Goal: Task Accomplishment & Management: Complete application form

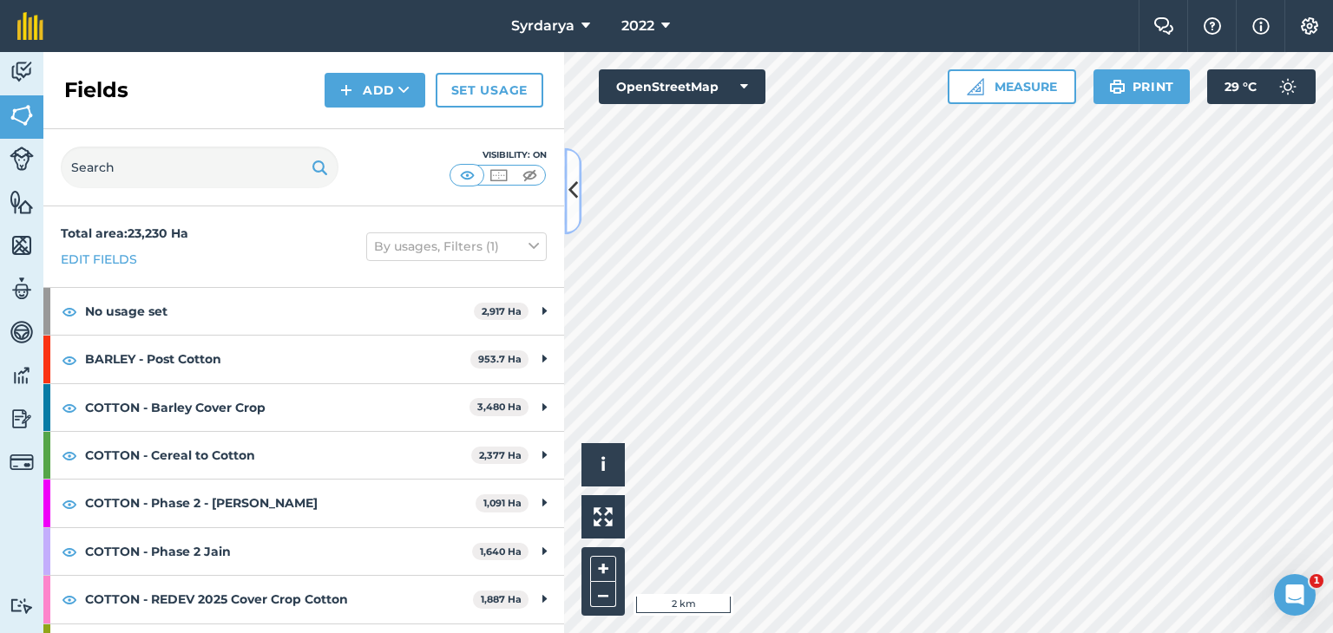
click at [570, 188] on icon at bounding box center [573, 191] width 10 height 30
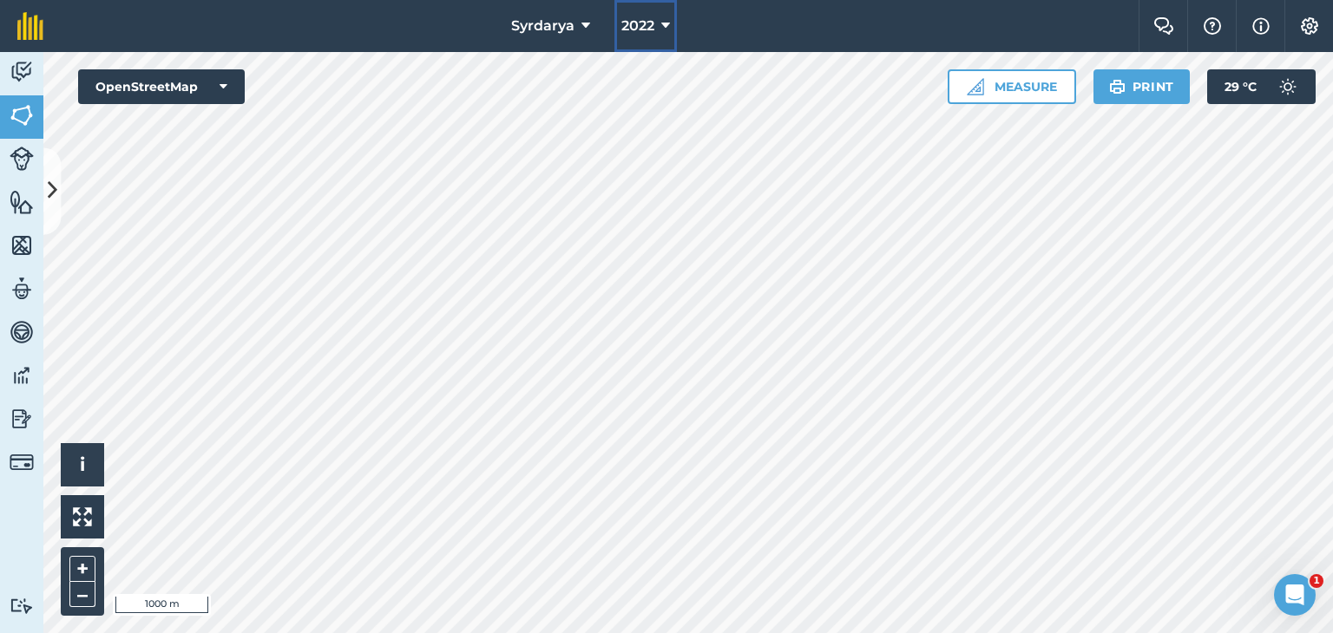
click at [649, 24] on span "2022" at bounding box center [637, 26] width 33 height 21
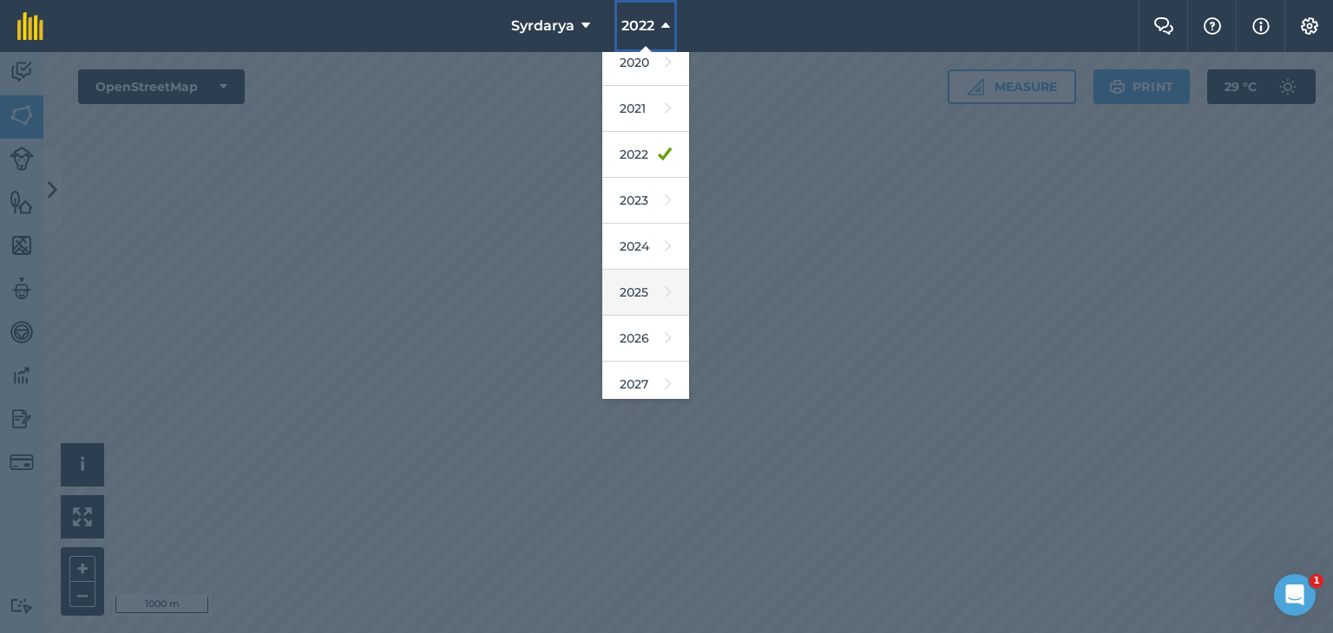
scroll to position [111, 0]
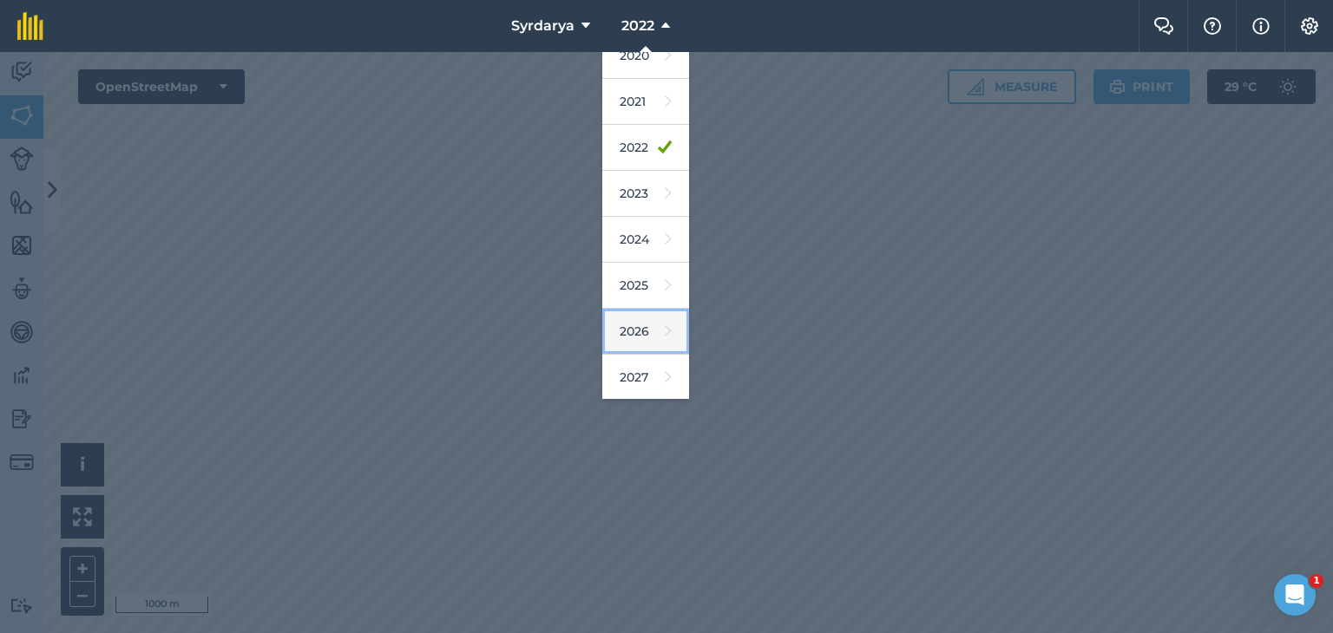
click at [632, 331] on link "2026" at bounding box center [645, 332] width 87 height 46
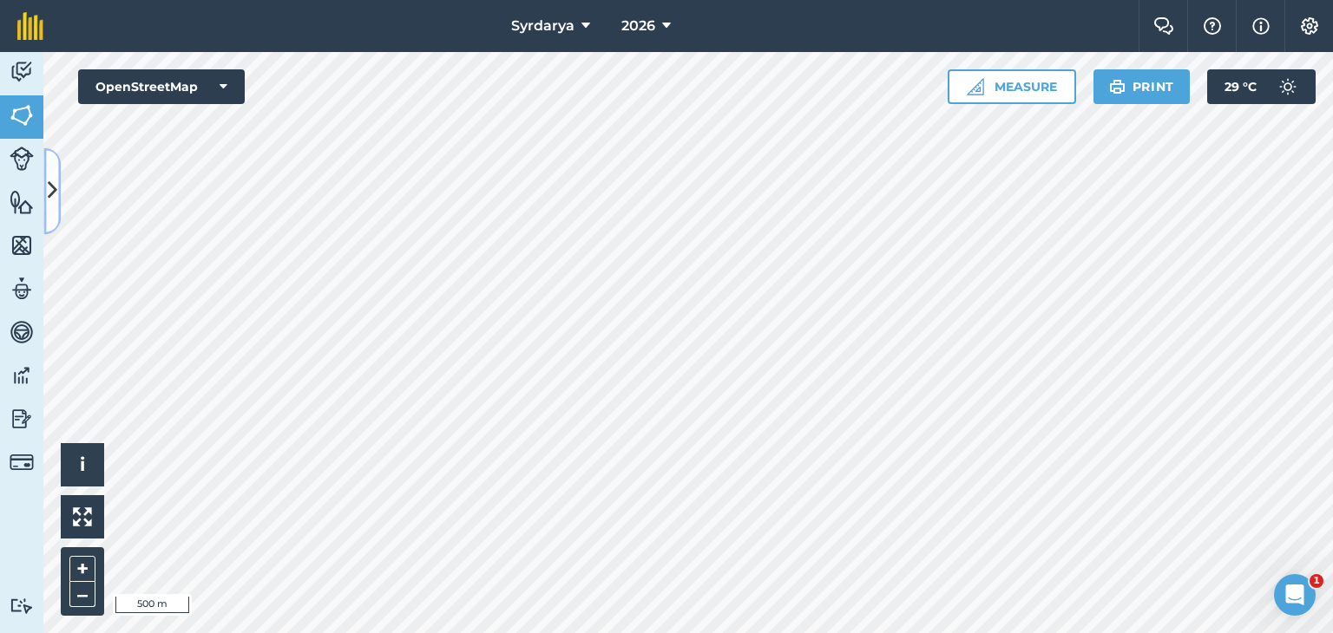
click at [49, 194] on icon at bounding box center [53, 191] width 10 height 30
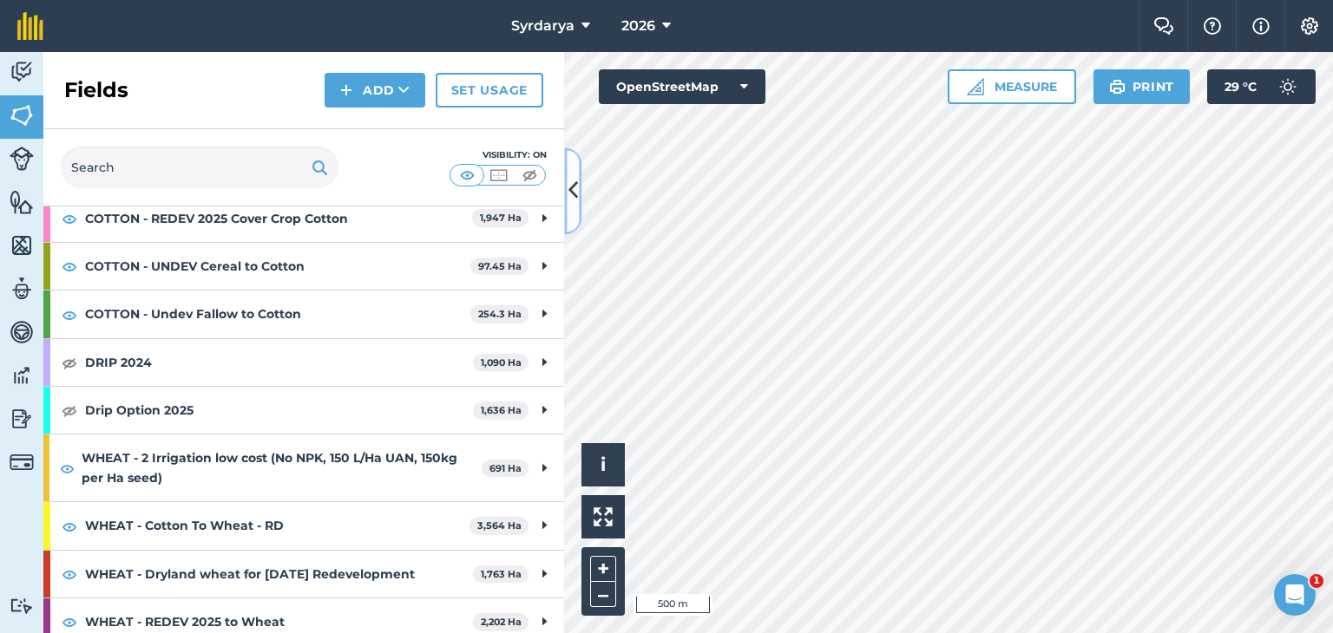
scroll to position [434, 0]
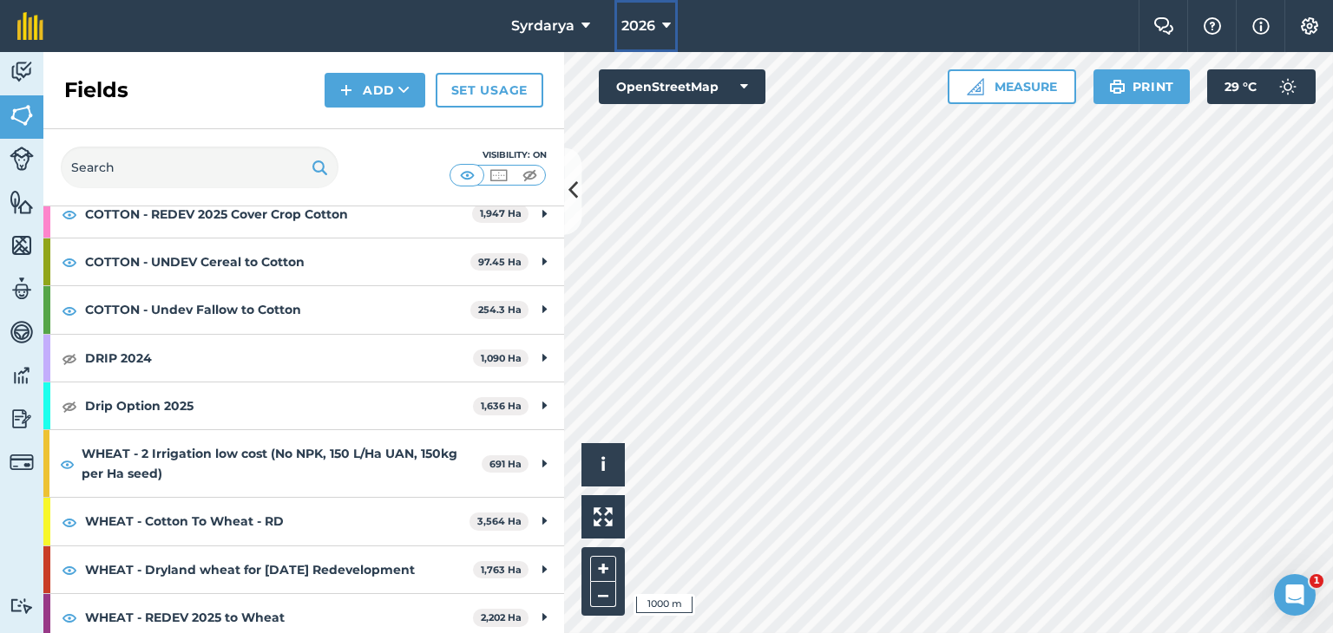
click at [662, 29] on icon at bounding box center [666, 26] width 9 height 21
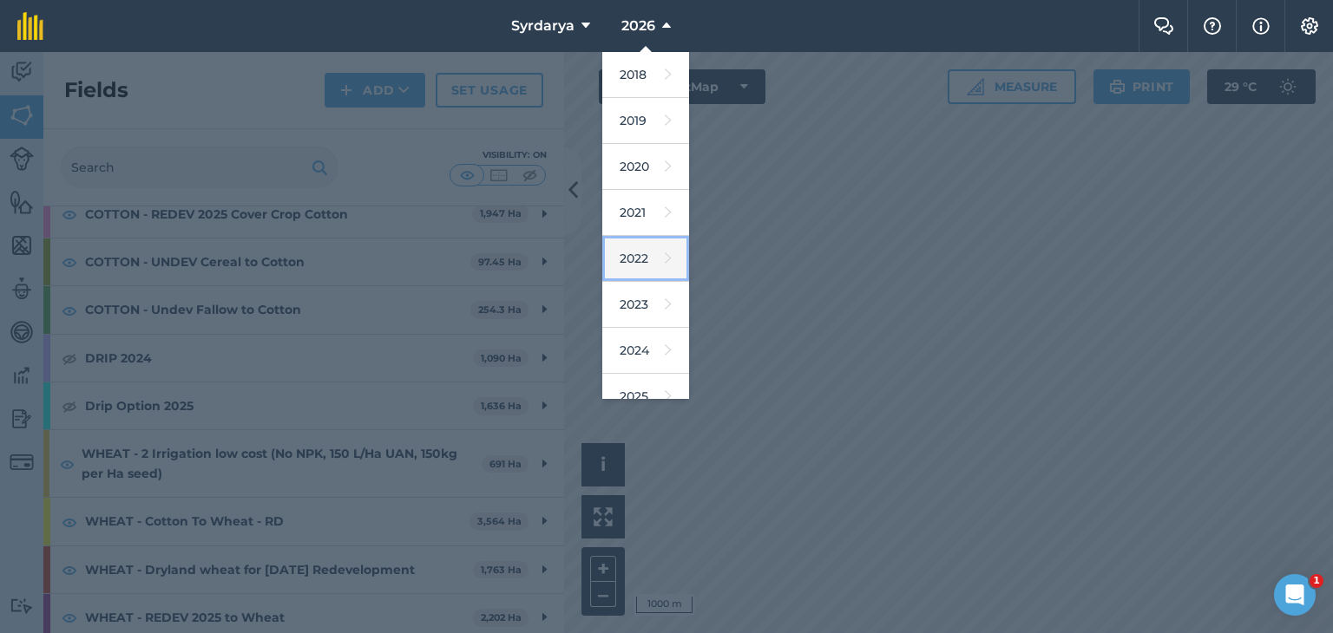
click at [635, 259] on link "2022" at bounding box center [645, 259] width 87 height 46
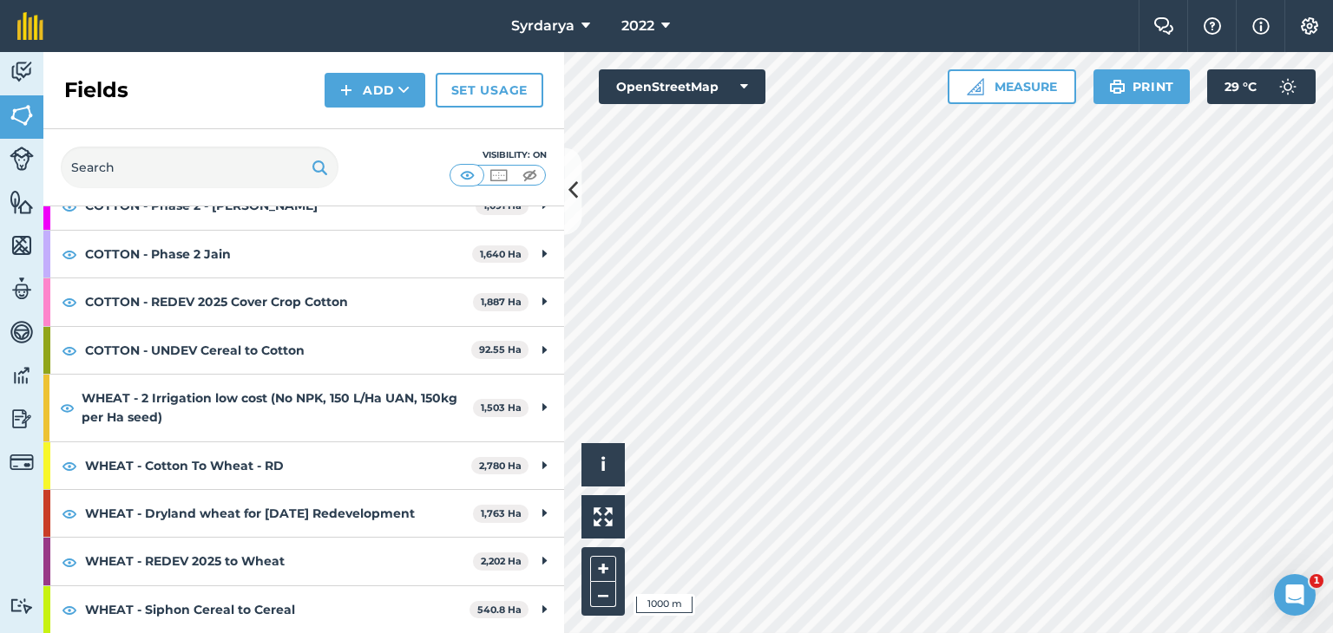
scroll to position [295, 0]
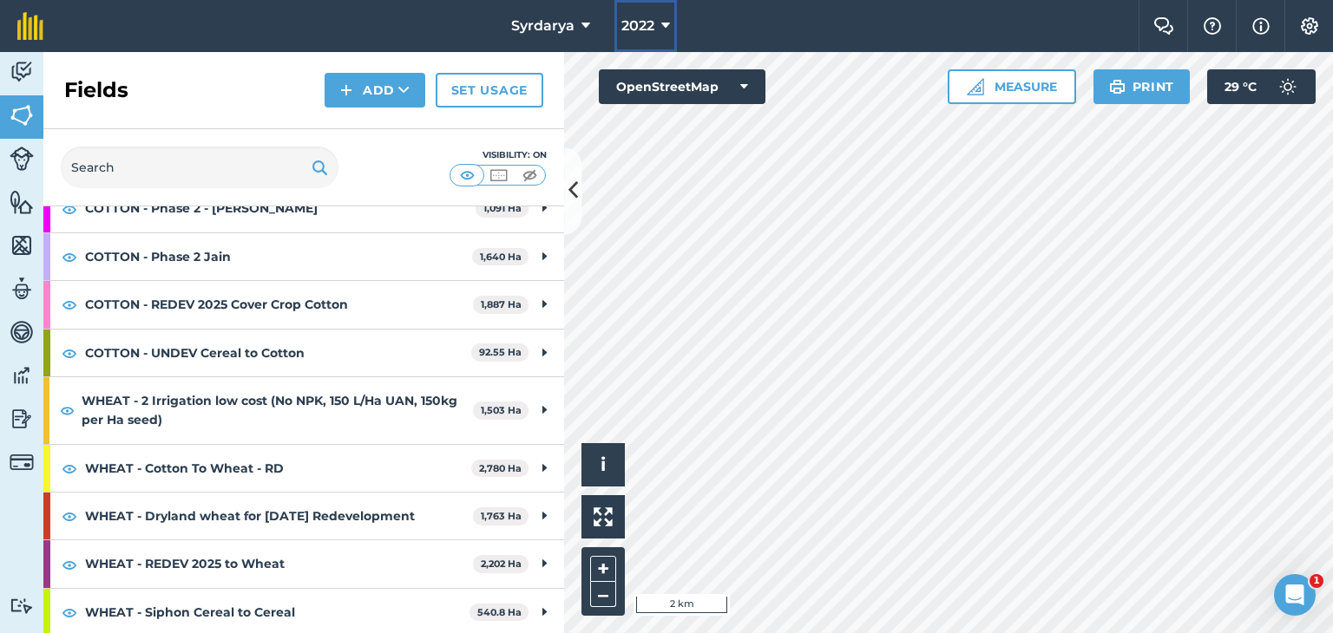
click at [659, 22] on button "2022" at bounding box center [645, 26] width 62 height 52
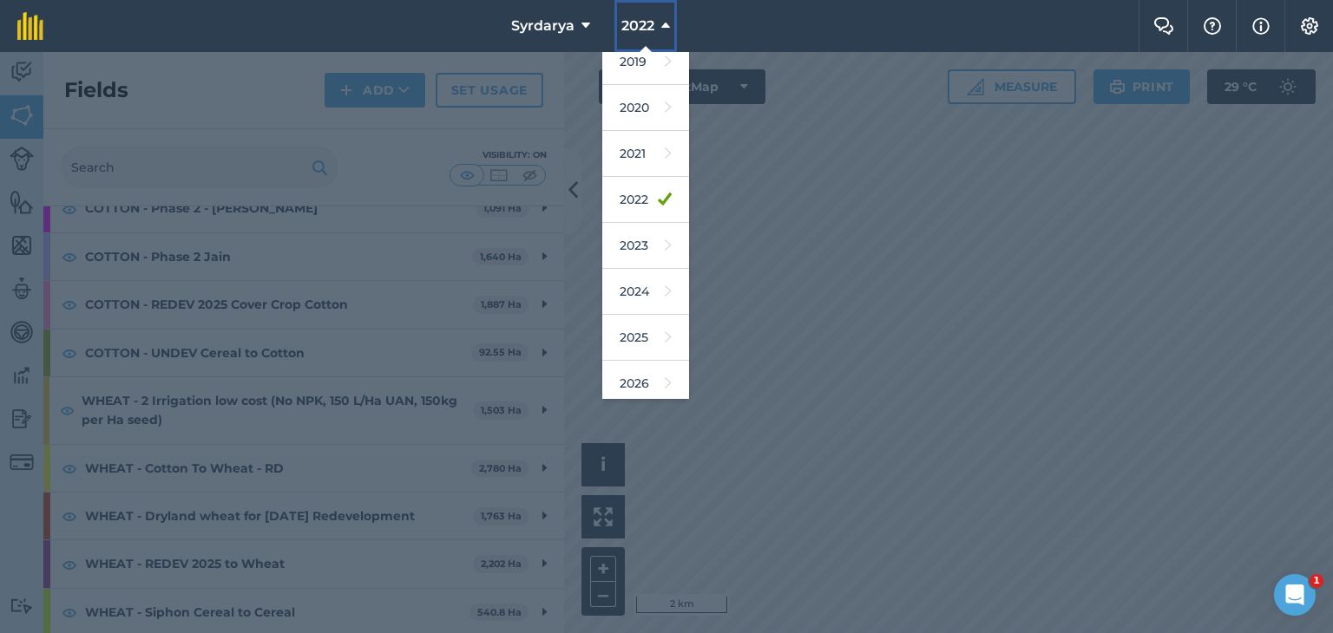
scroll to position [111, 0]
click at [635, 325] on link "2026" at bounding box center [645, 332] width 87 height 46
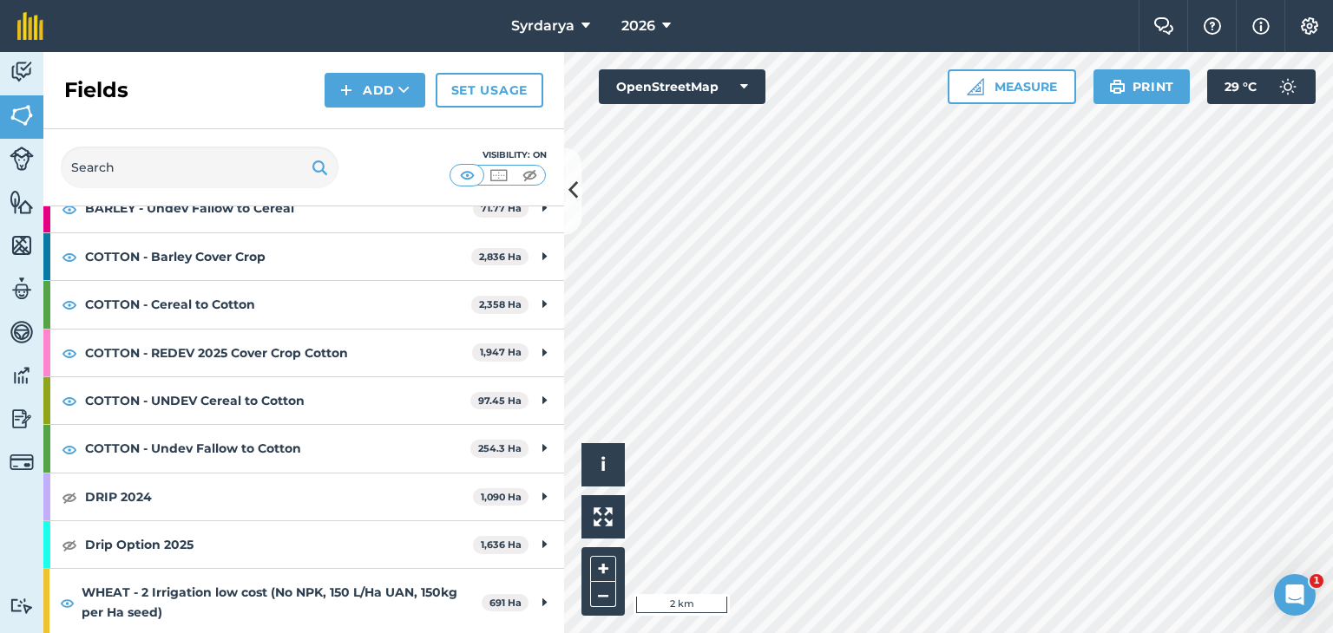
scroll to position [434, 0]
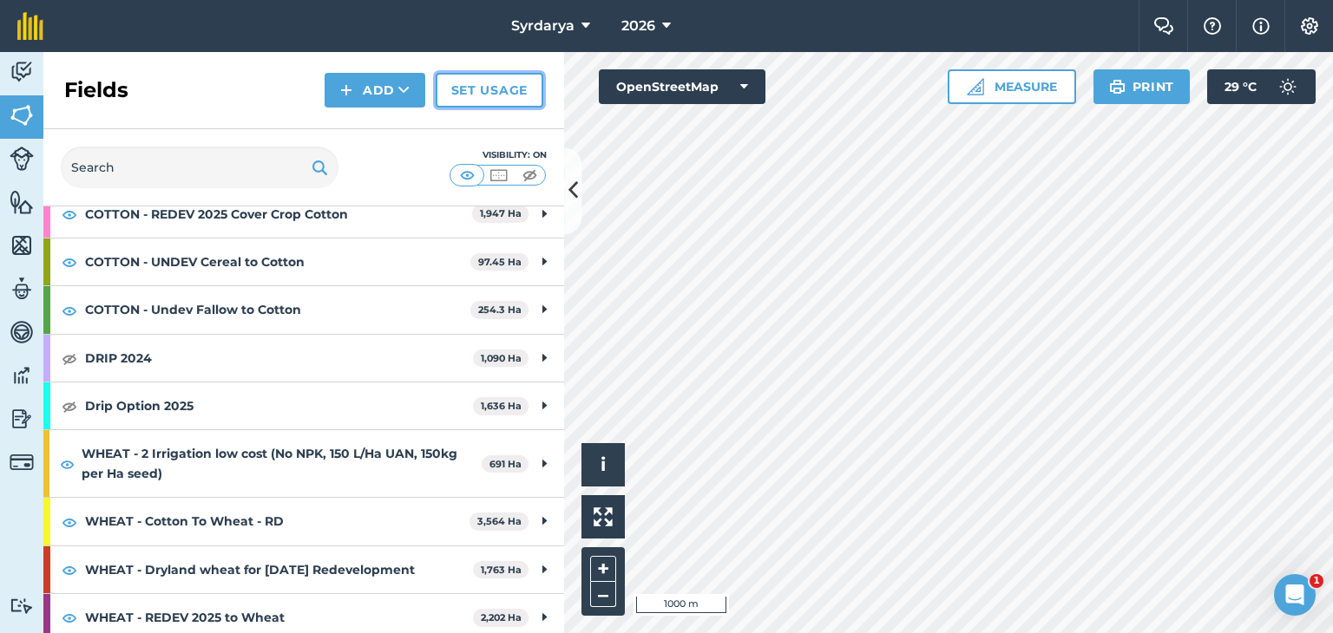
click at [475, 88] on link "Set usage" at bounding box center [490, 90] width 108 height 35
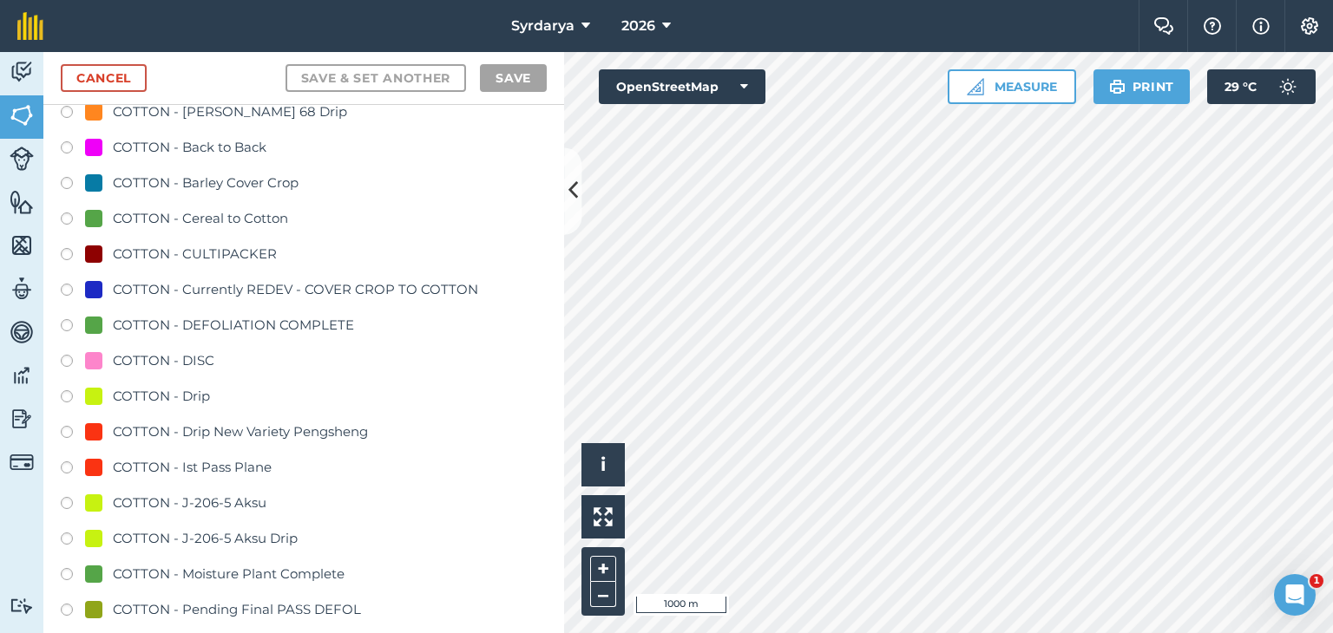
scroll to position [1041, 0]
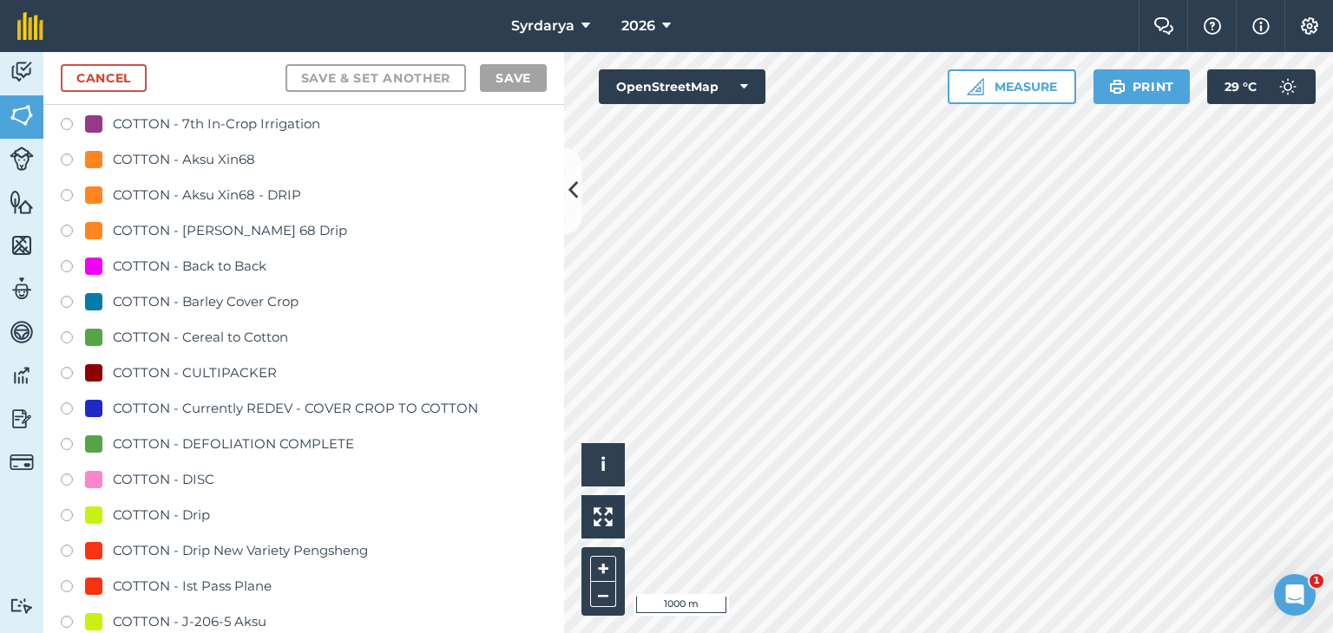
click at [66, 298] on label at bounding box center [73, 304] width 24 height 17
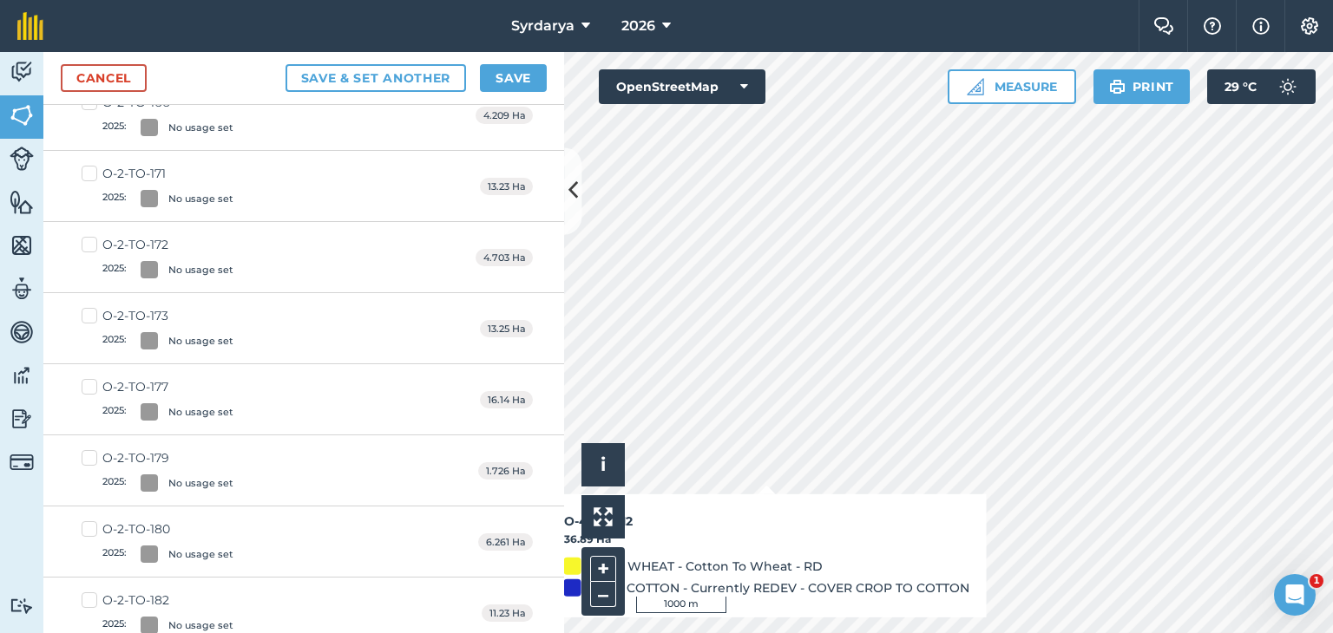
checkbox input "true"
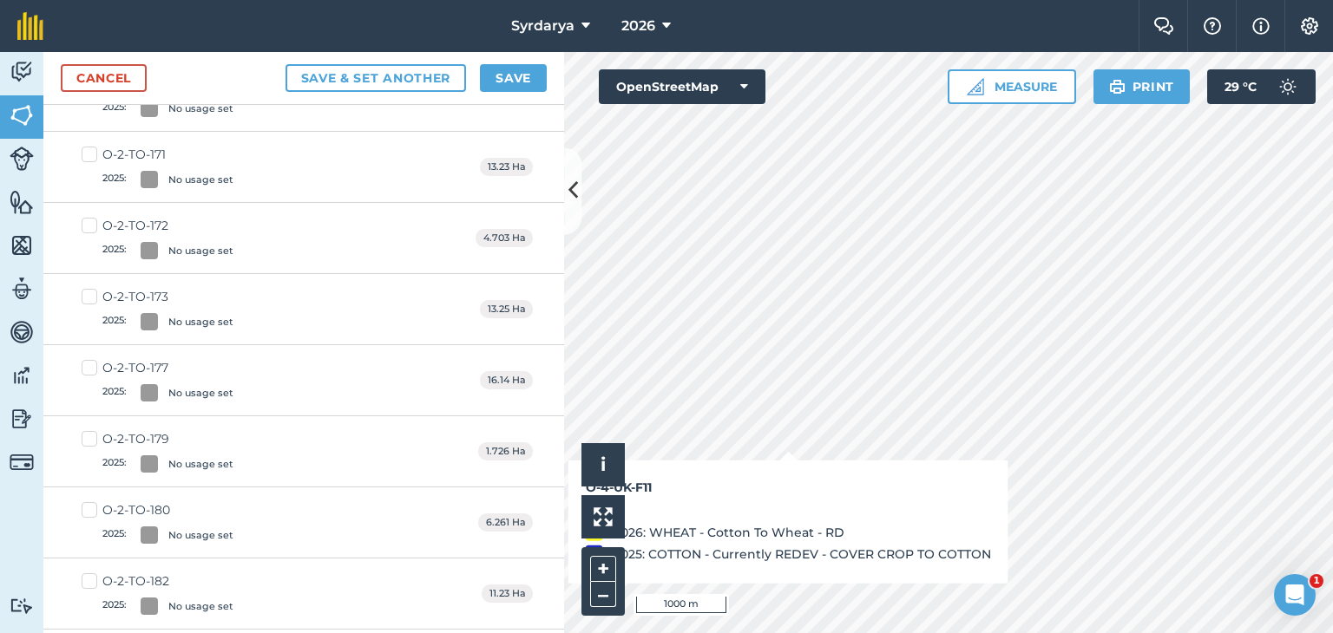
scroll to position [1021, 0]
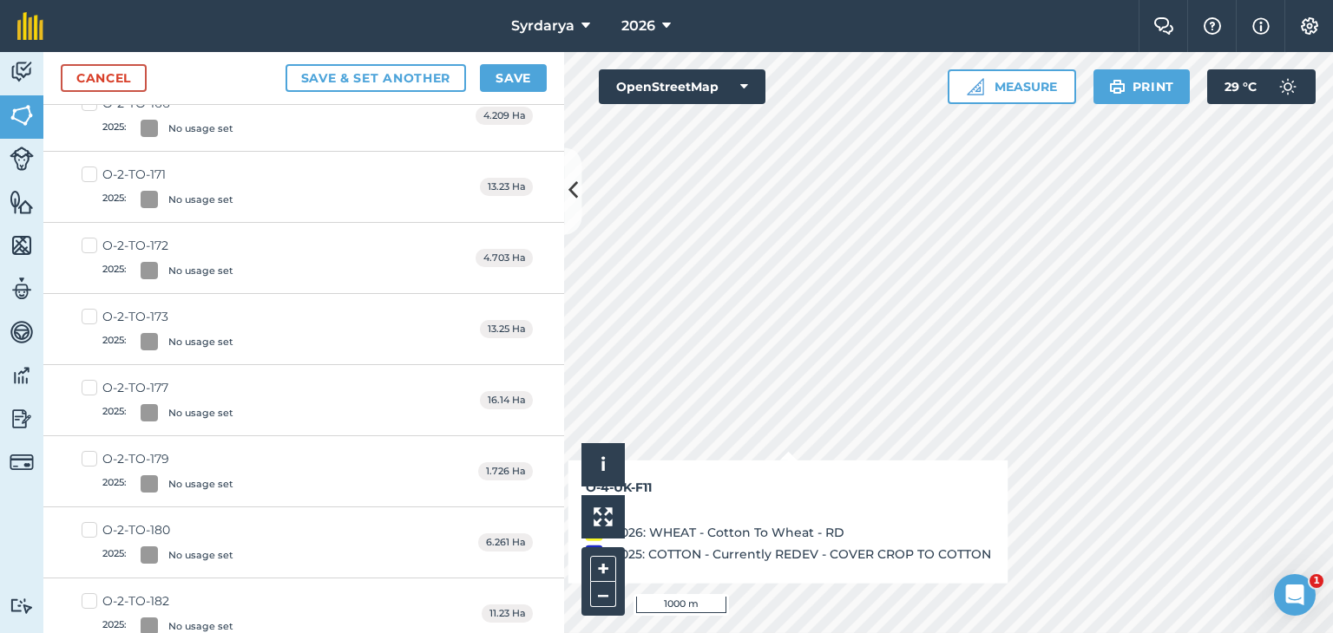
checkbox input "true"
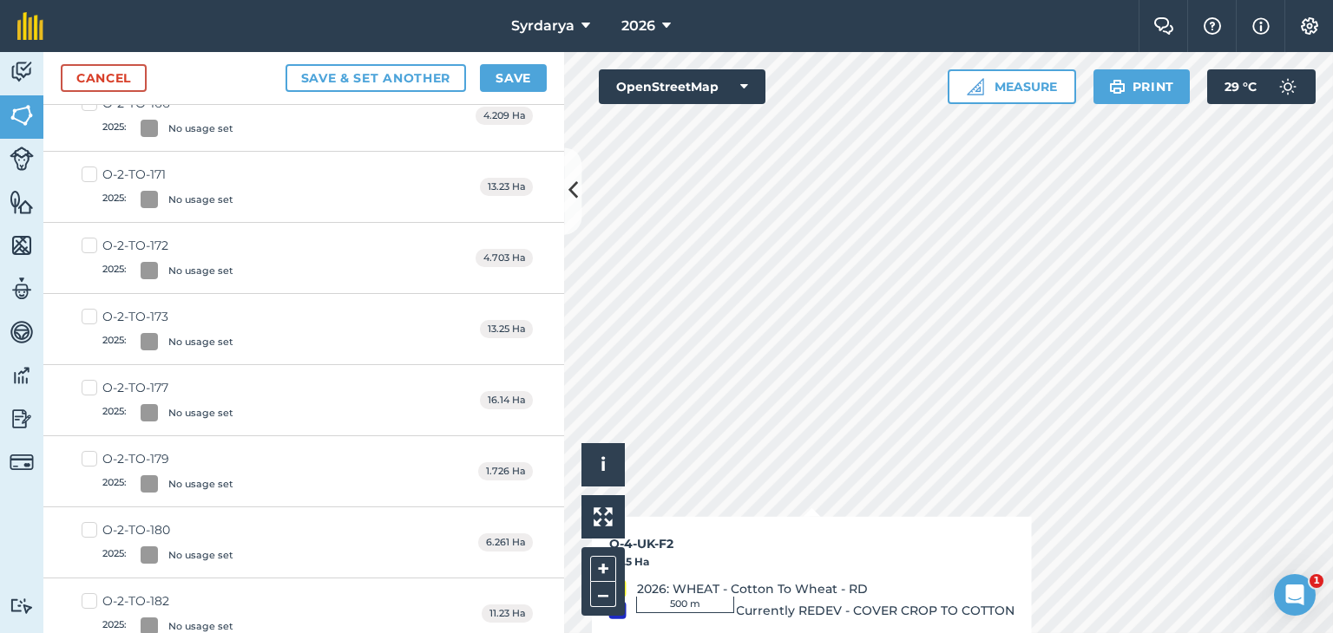
checkbox input "true"
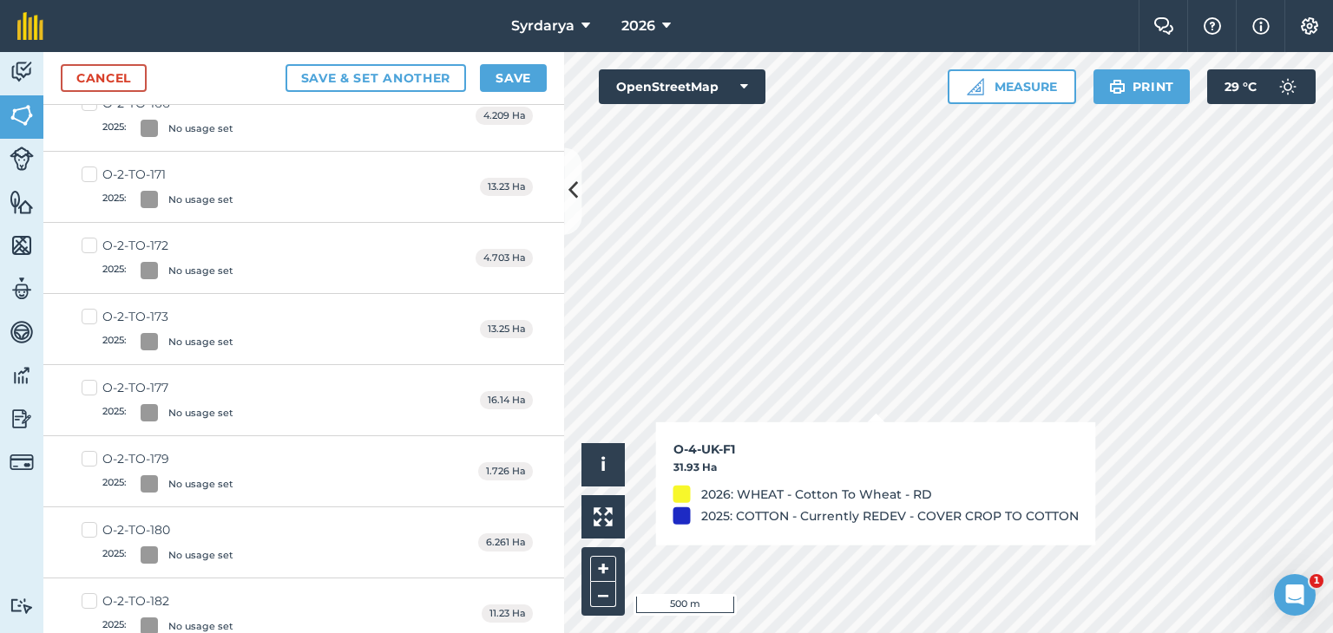
checkbox input "true"
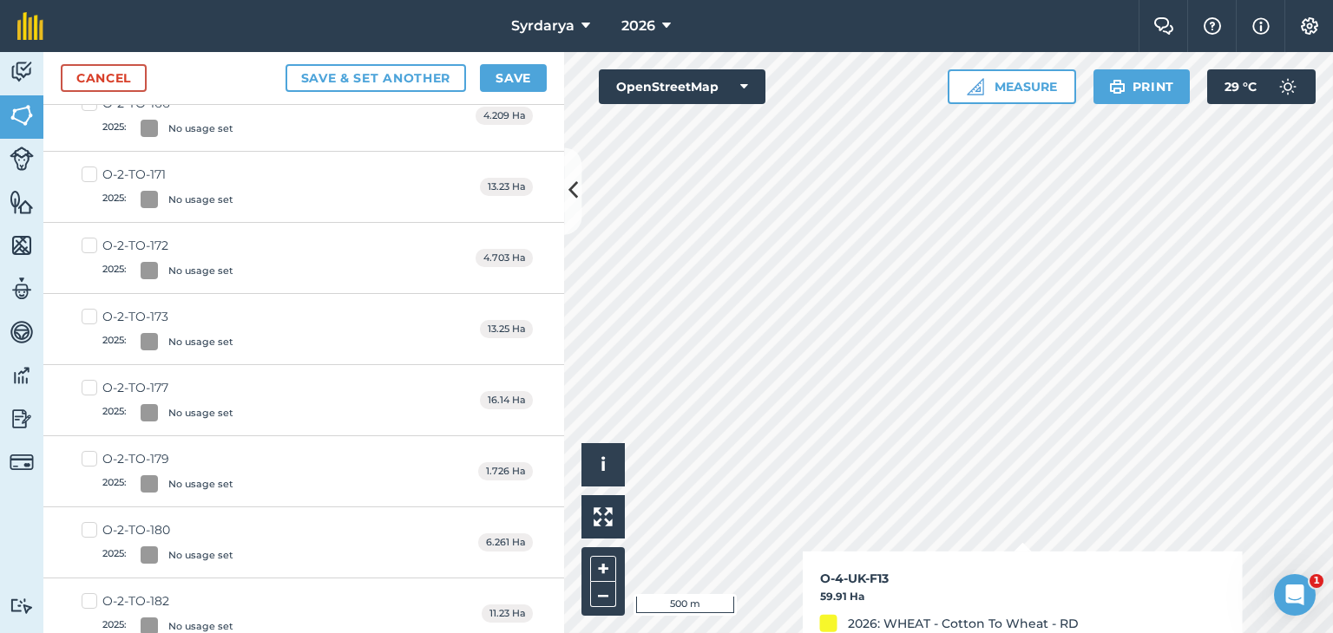
checkbox input "true"
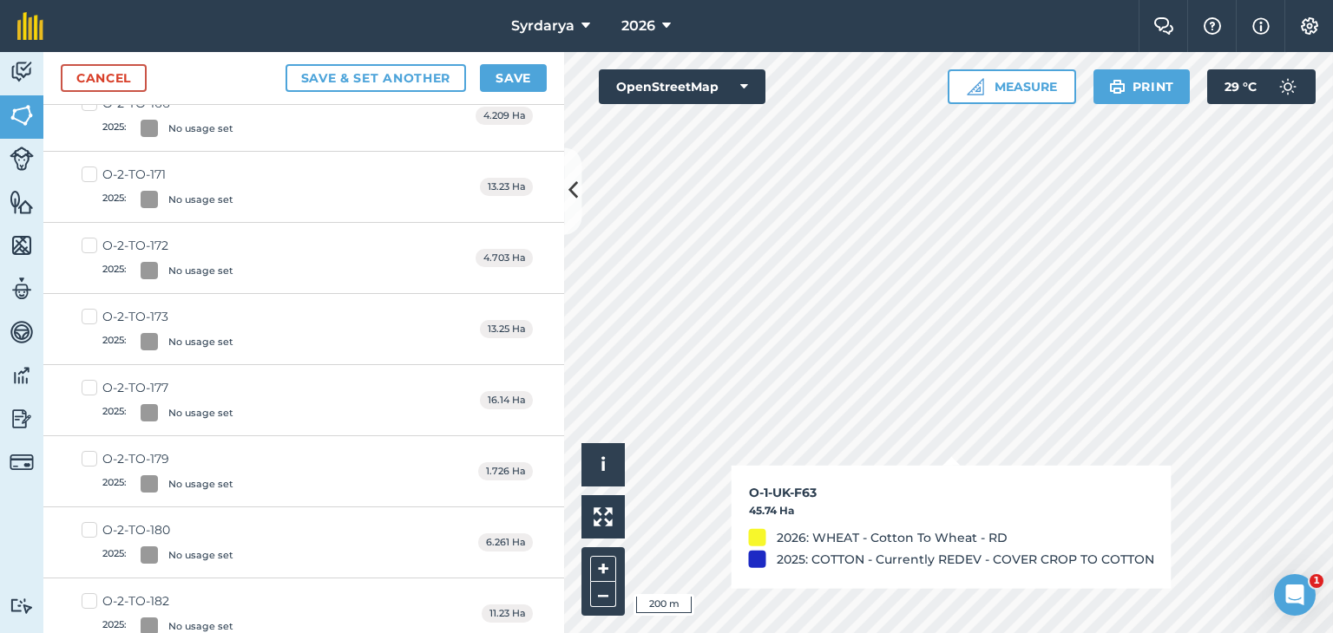
checkbox input "true"
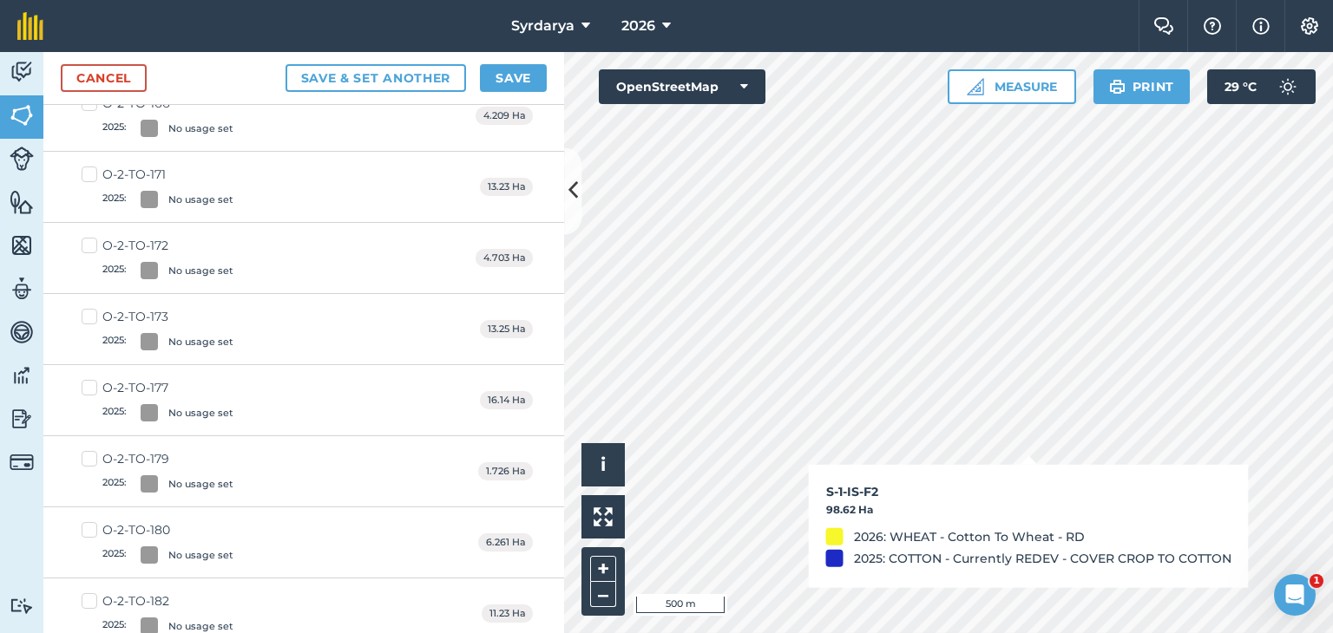
checkbox input "true"
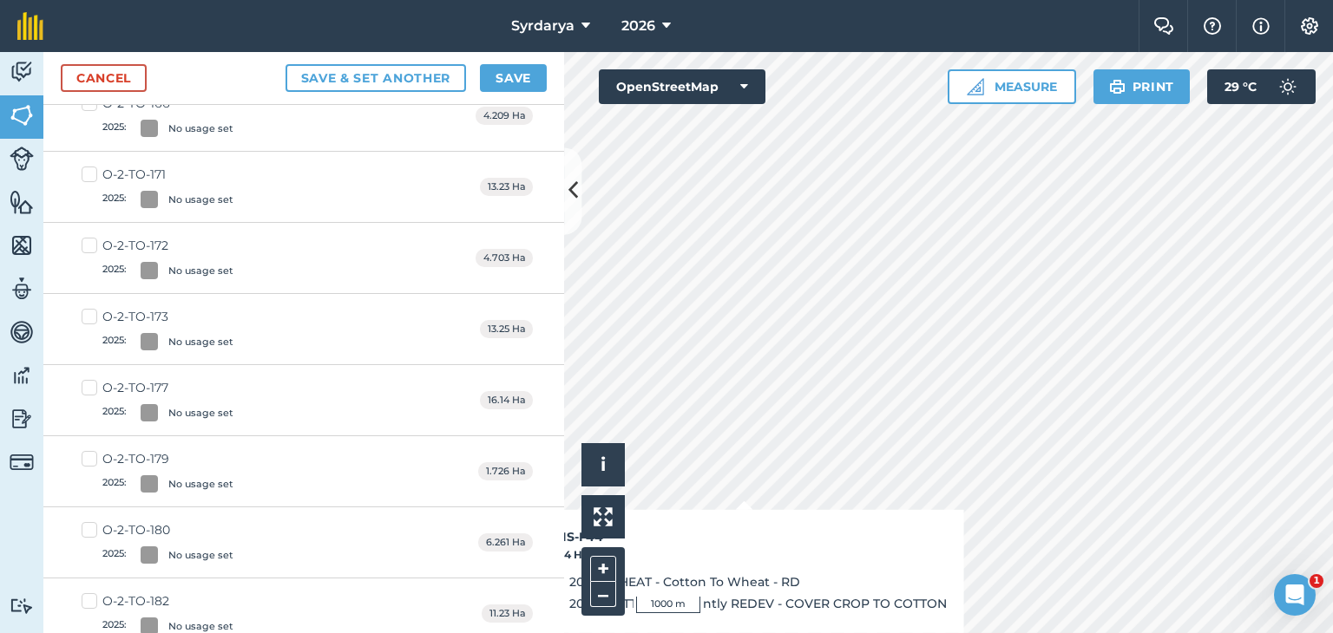
checkbox input "true"
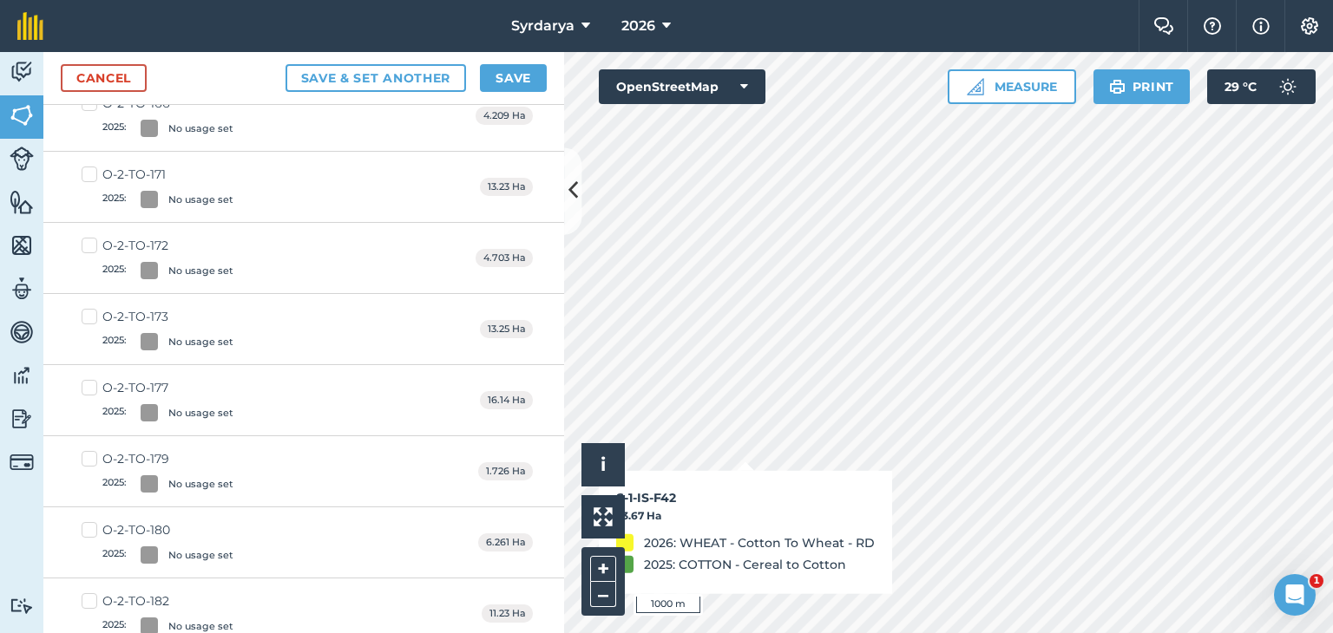
checkbox input "true"
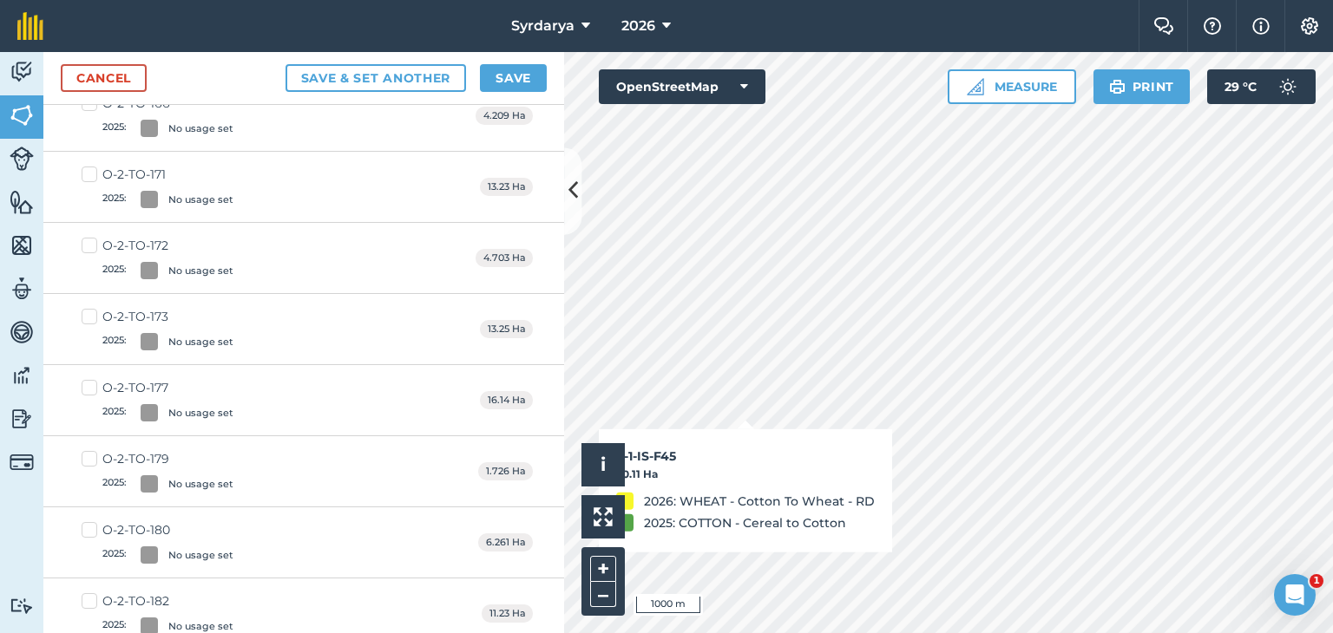
checkbox input "true"
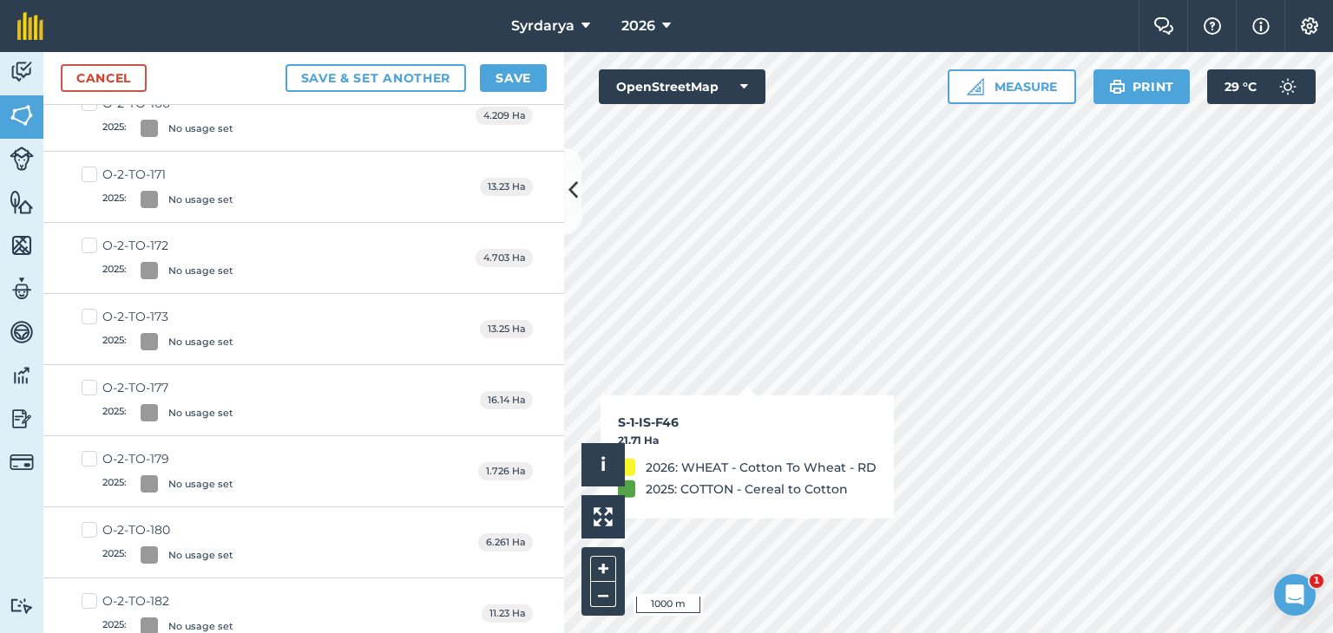
checkbox input "true"
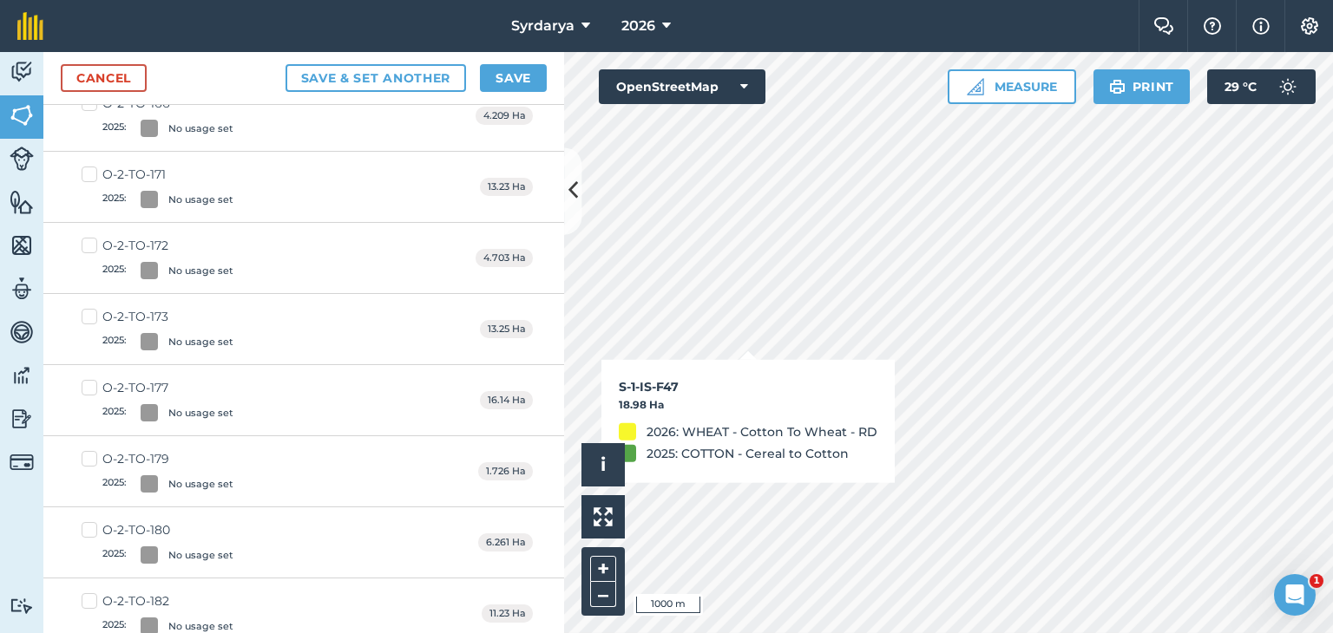
checkbox input "true"
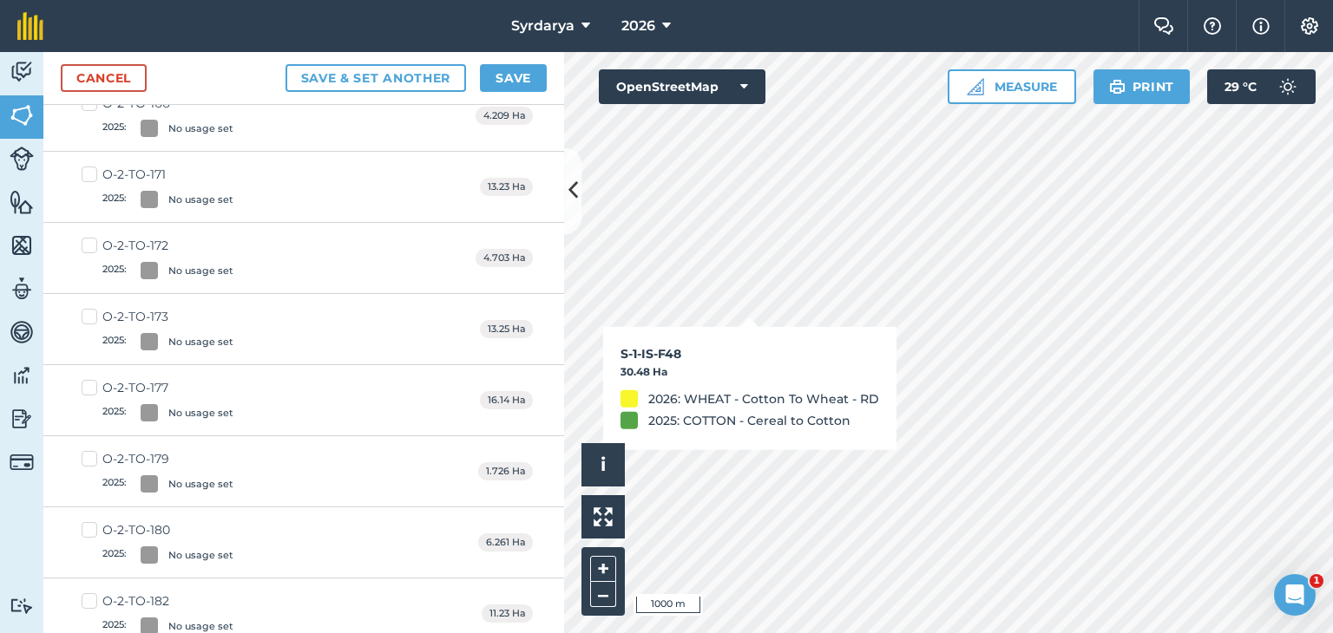
checkbox input "true"
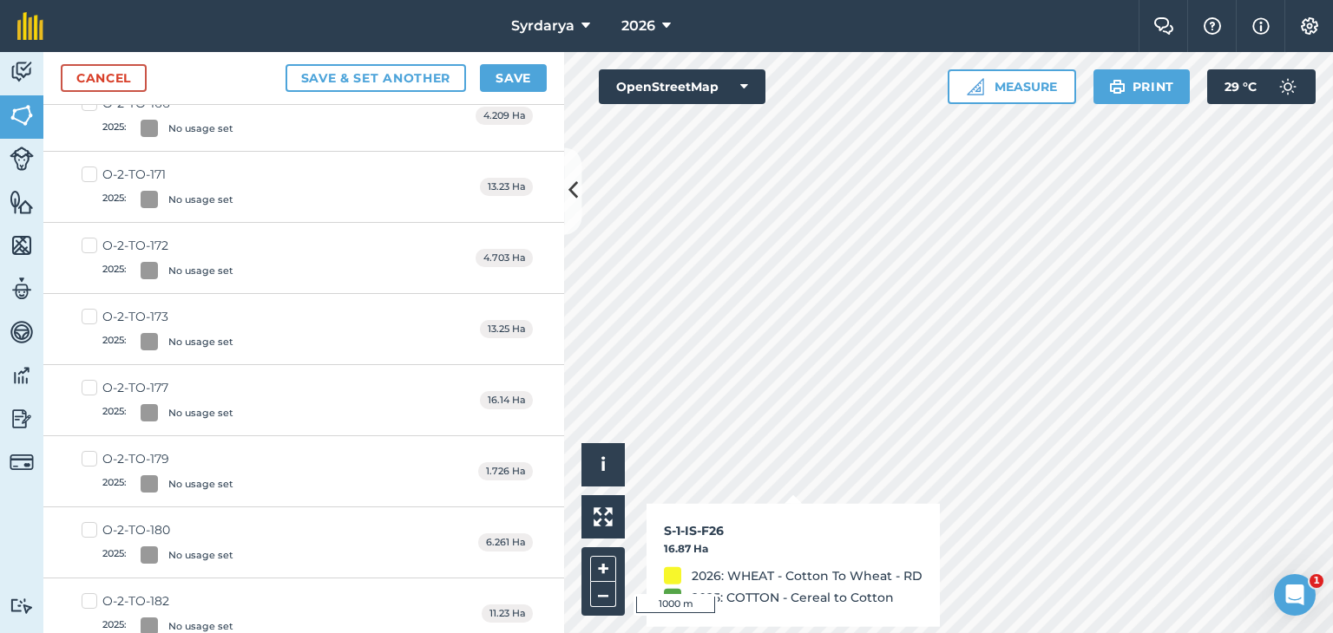
checkbox input "true"
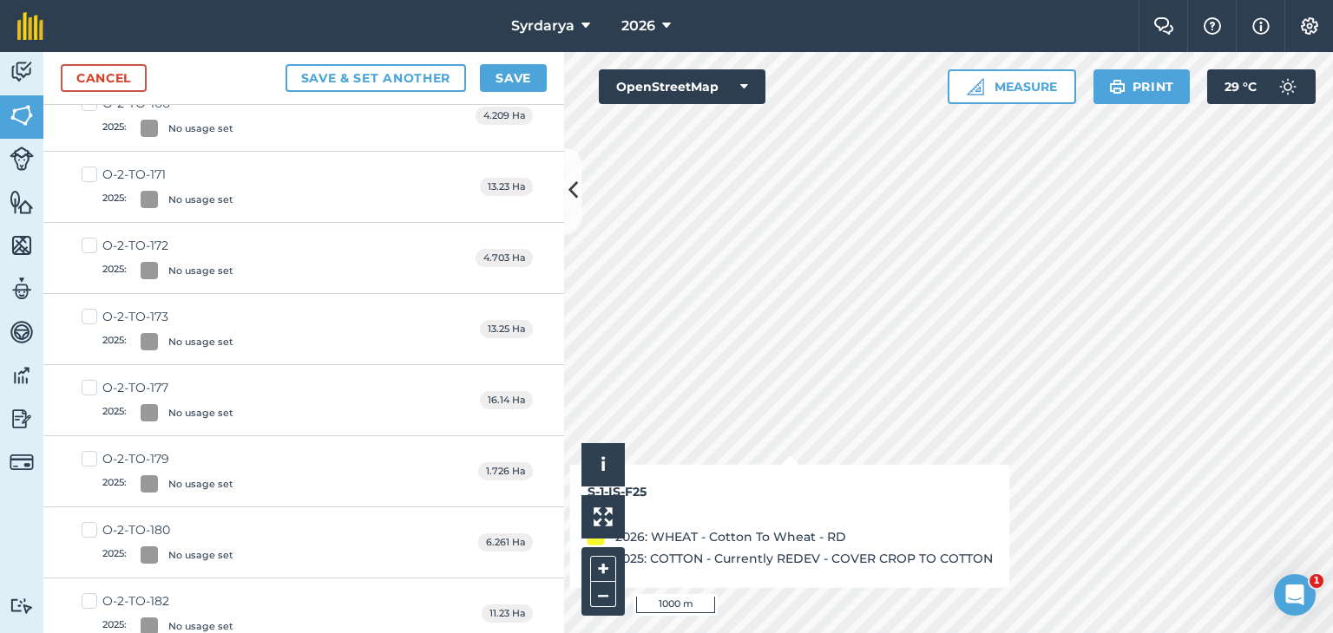
checkbox input "true"
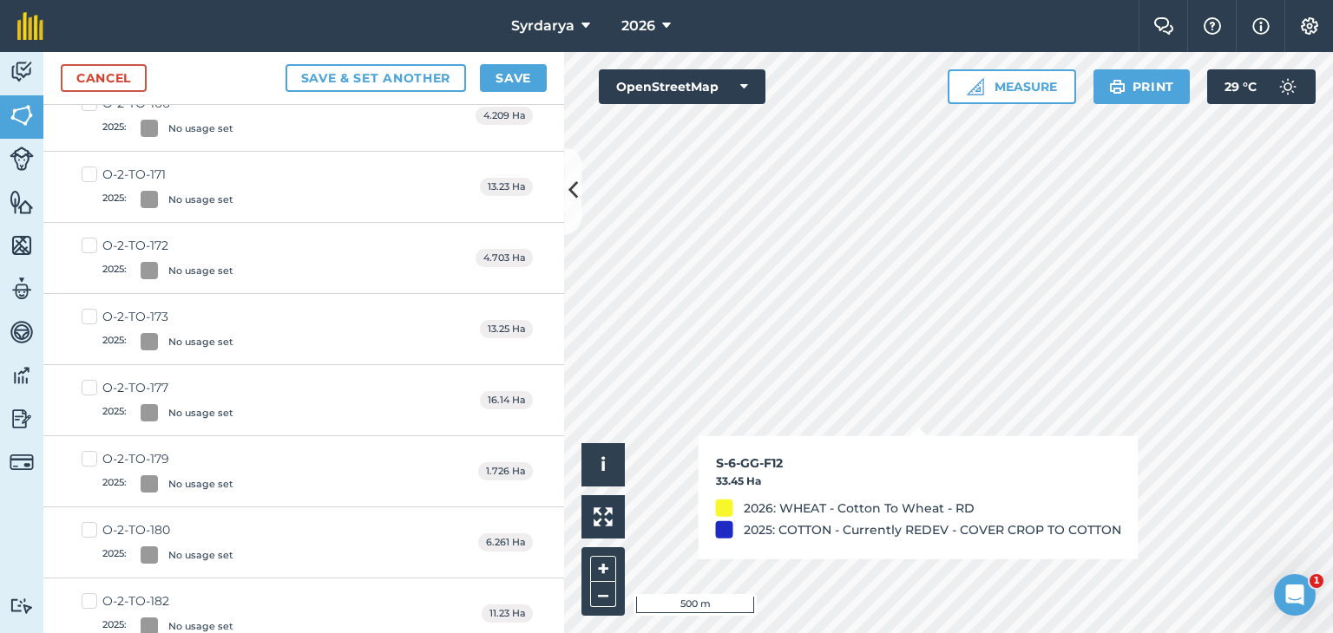
checkbox input "true"
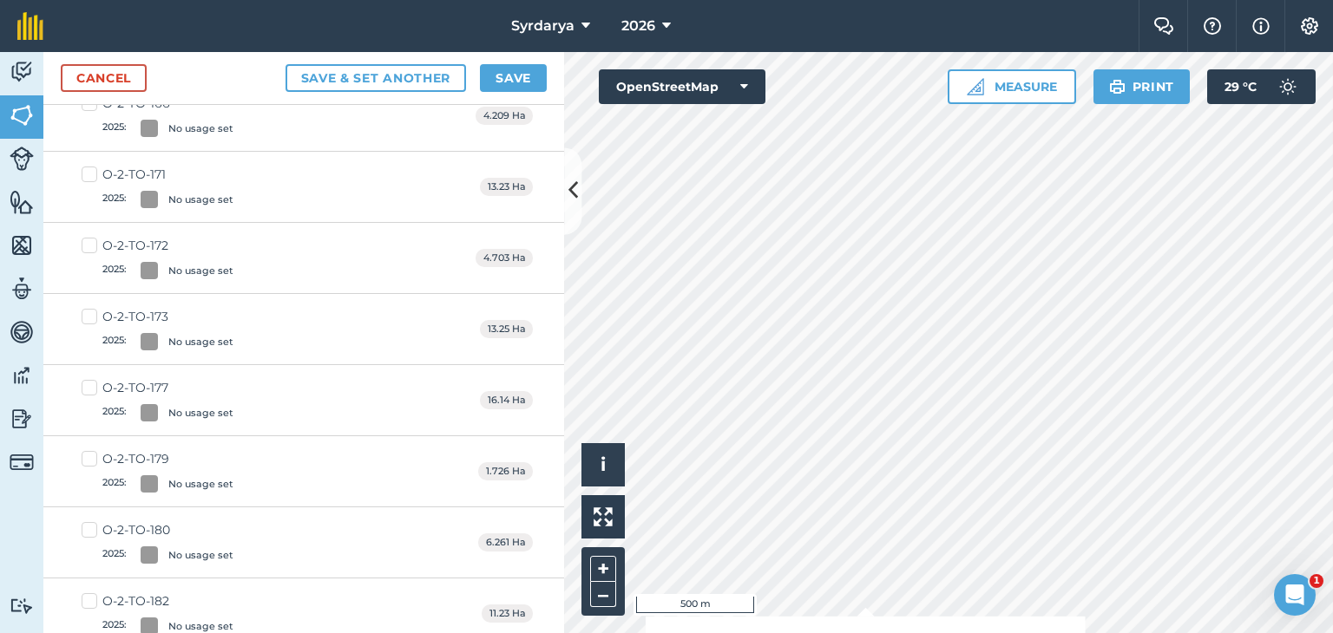
checkbox input "true"
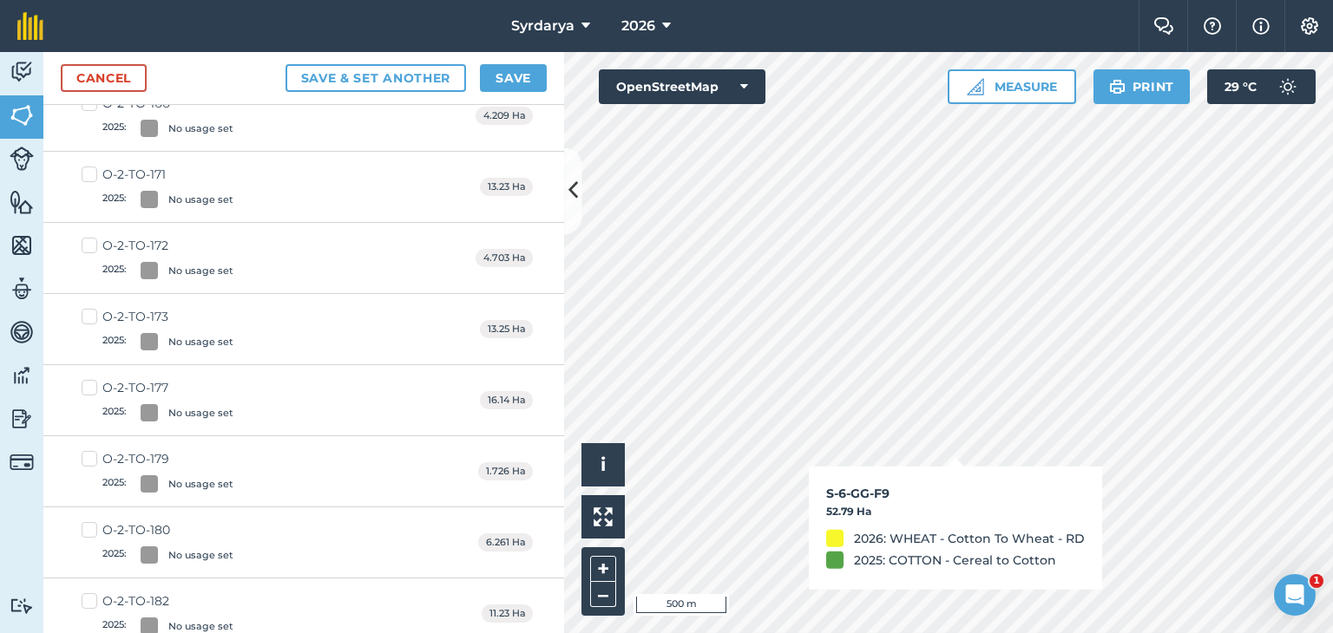
checkbox input "true"
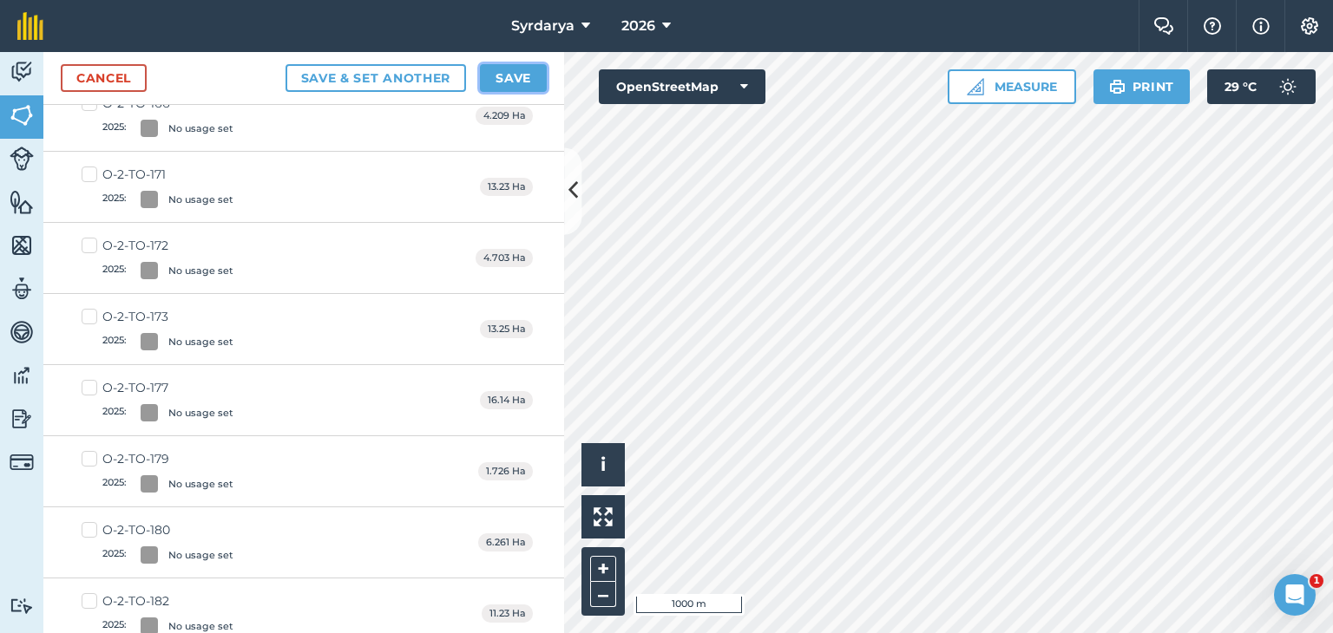
click at [515, 74] on button "Save" at bounding box center [513, 78] width 67 height 28
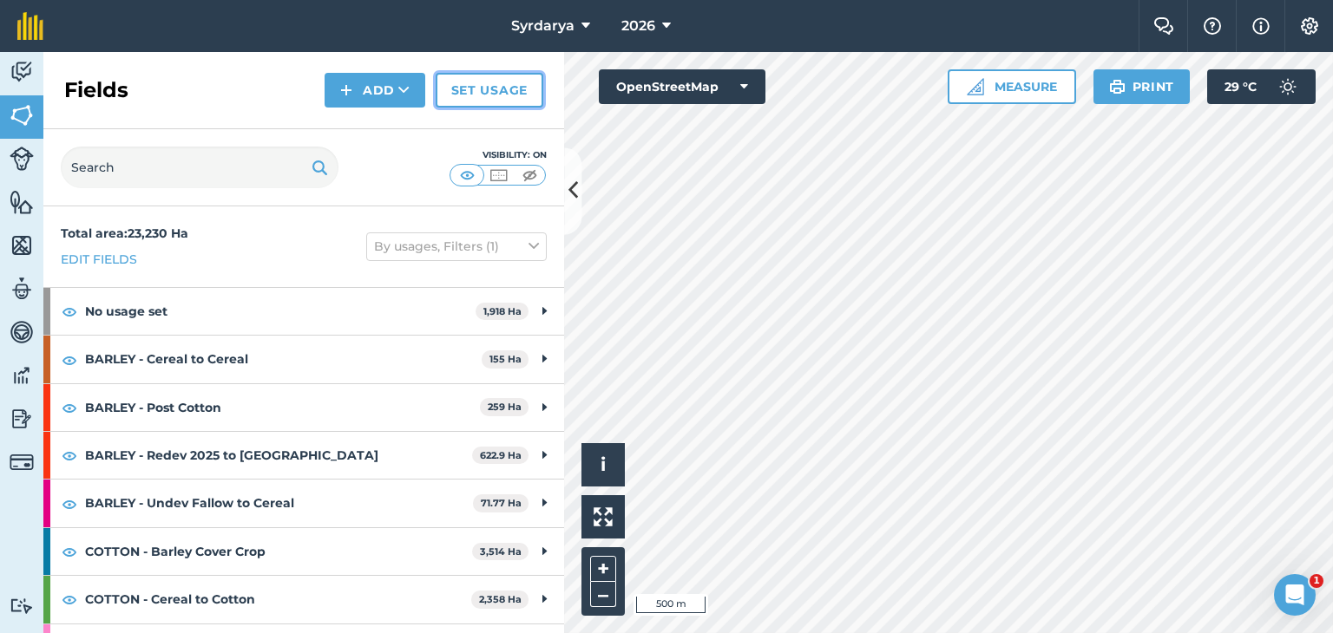
click at [489, 89] on link "Set usage" at bounding box center [490, 90] width 108 height 35
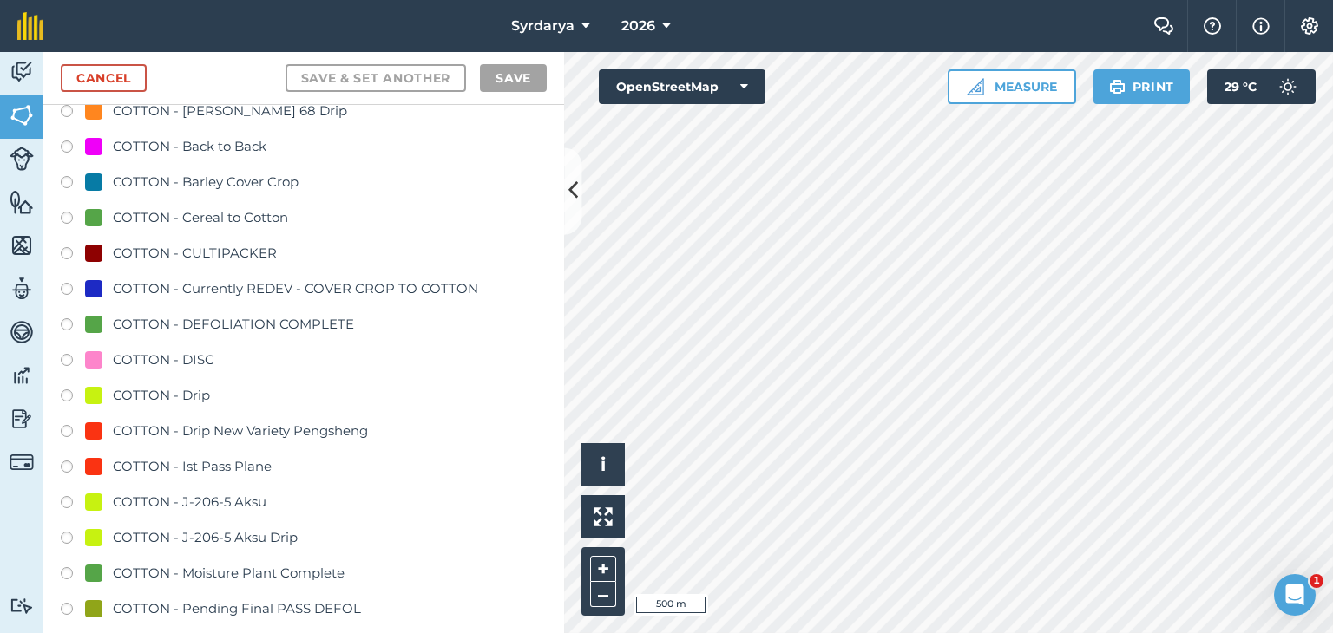
scroll to position [1128, 0]
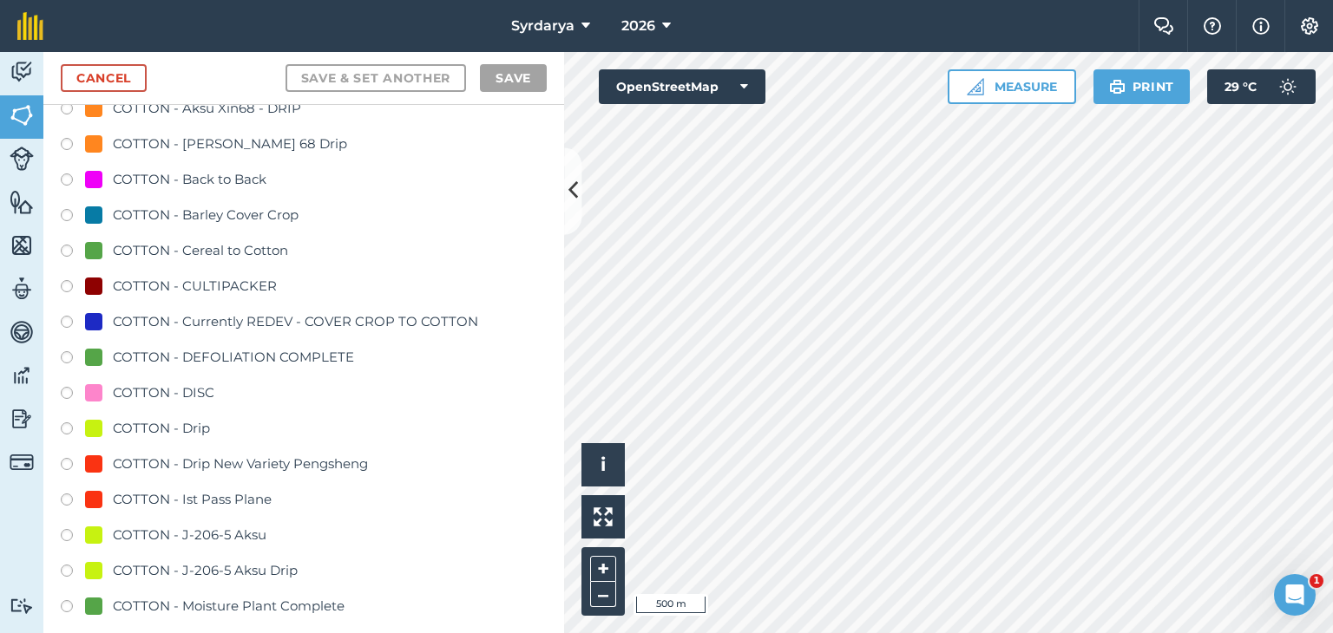
click at [65, 211] on label at bounding box center [73, 217] width 24 height 17
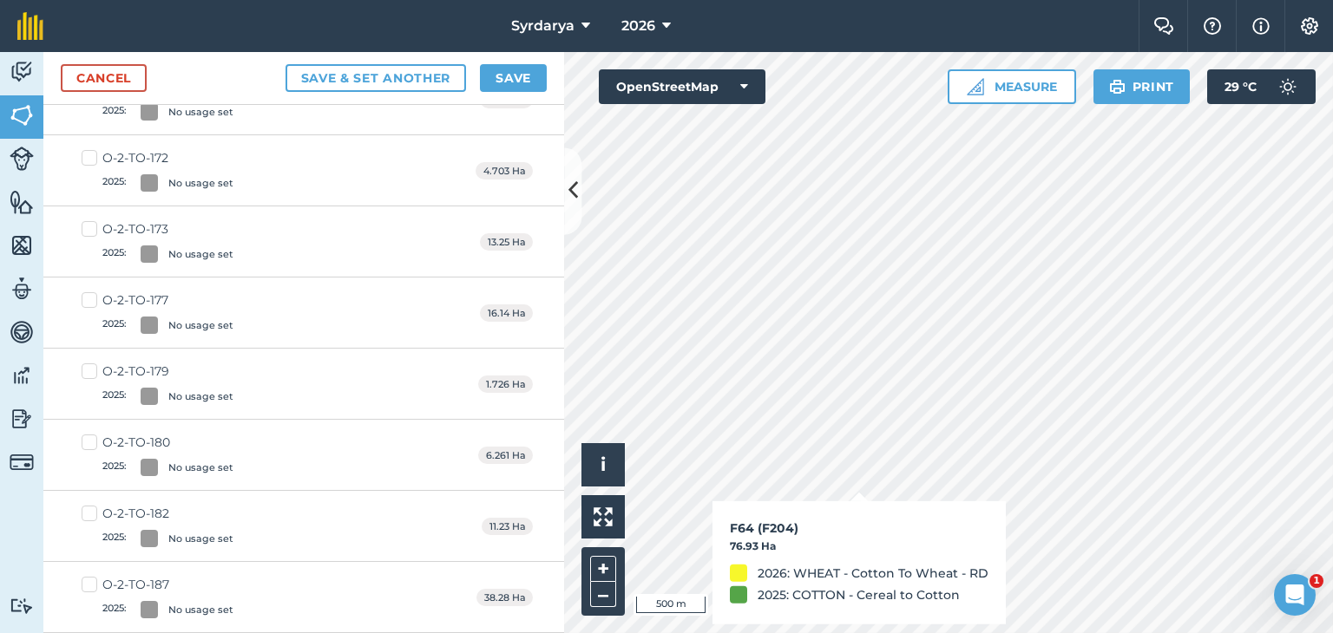
checkbox input "true"
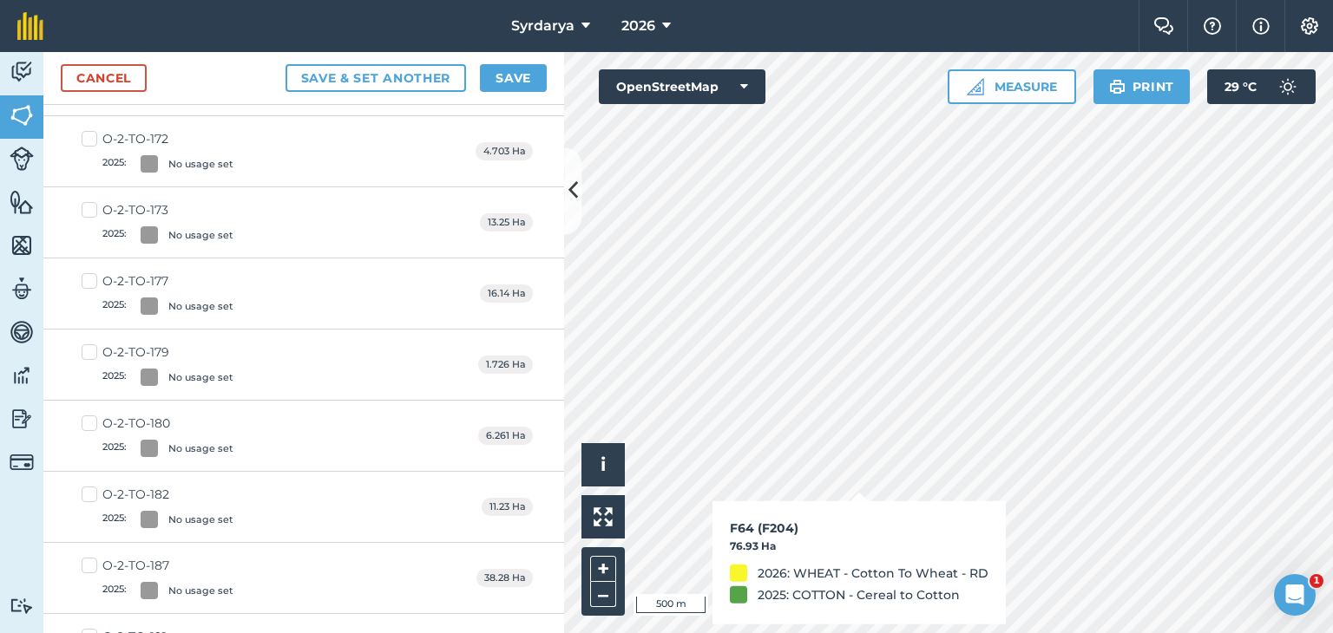
scroll to position [1108, 0]
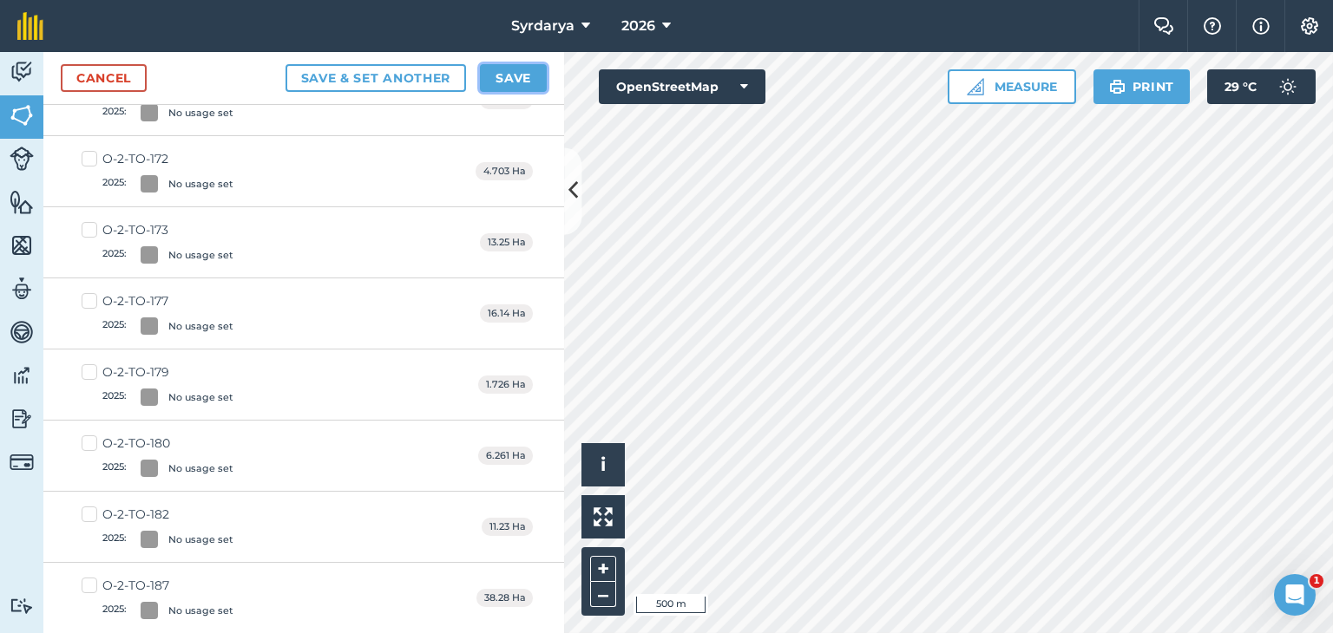
click at [506, 74] on button "Save" at bounding box center [513, 78] width 67 height 28
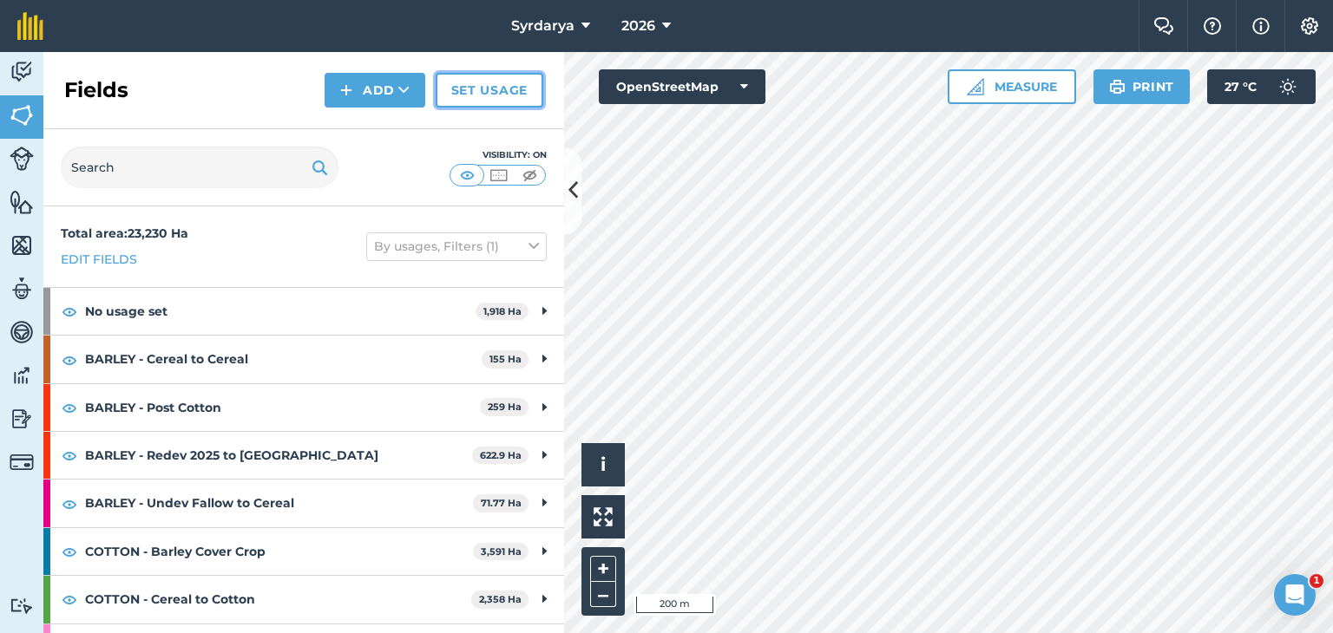
click at [489, 86] on link "Set usage" at bounding box center [490, 90] width 108 height 35
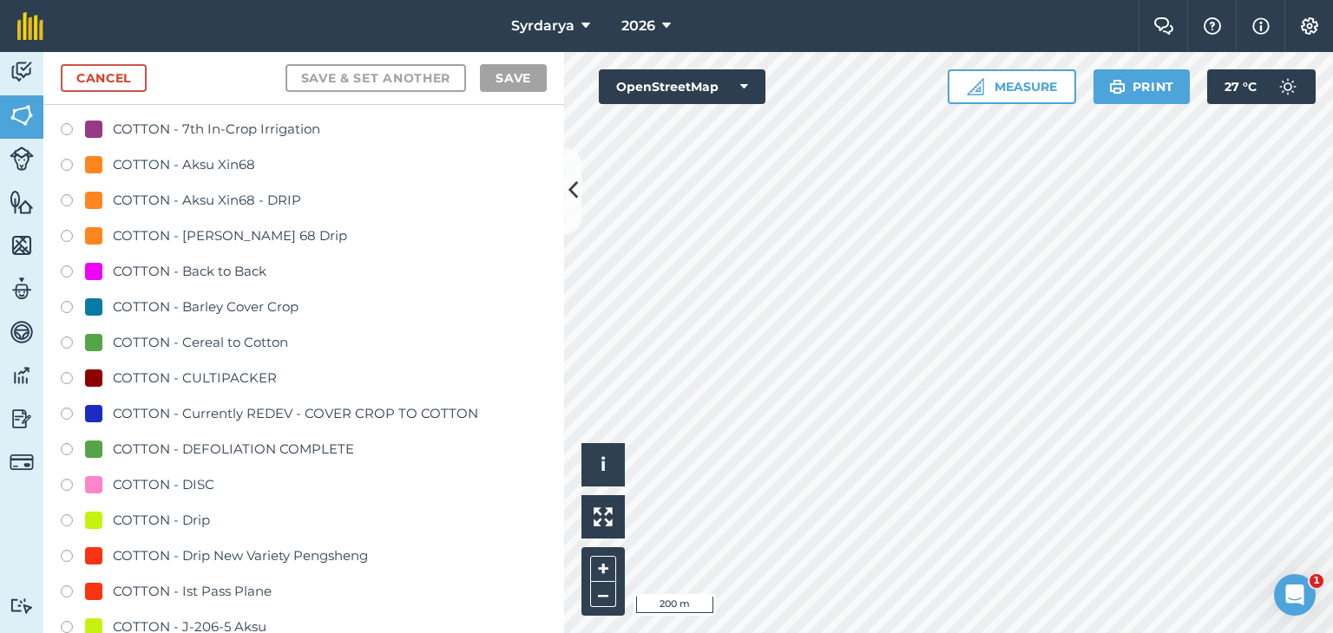
scroll to position [1128, 0]
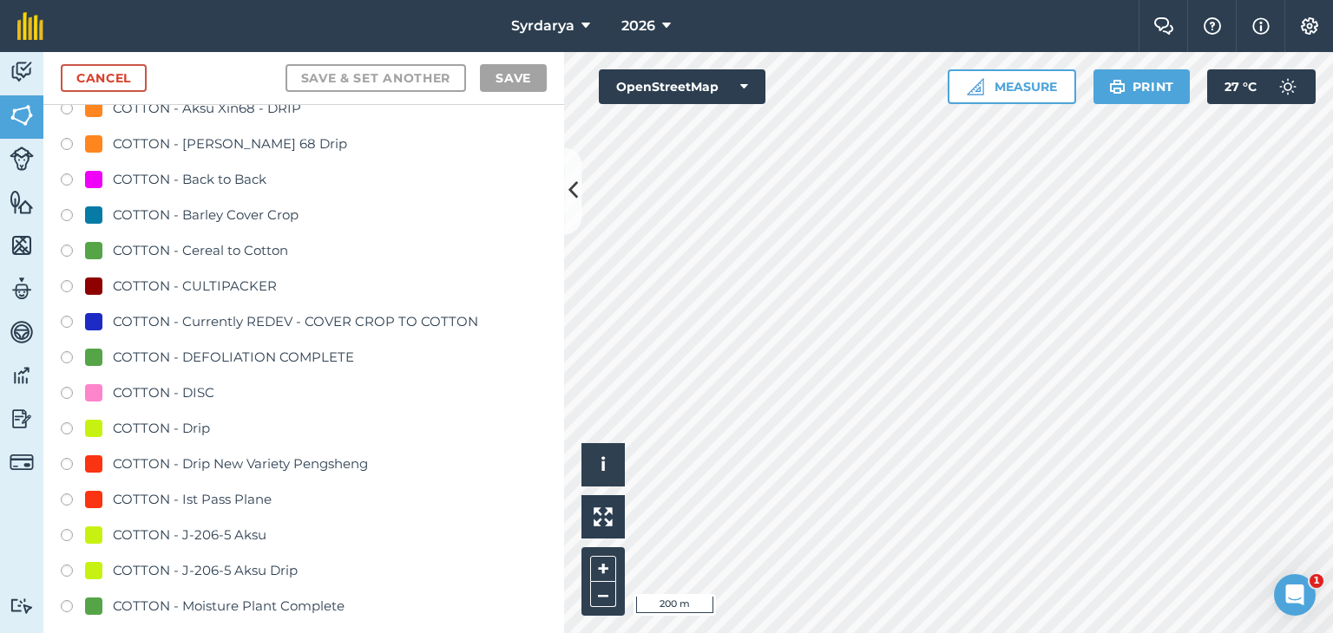
click at [66, 213] on label at bounding box center [73, 217] width 24 height 17
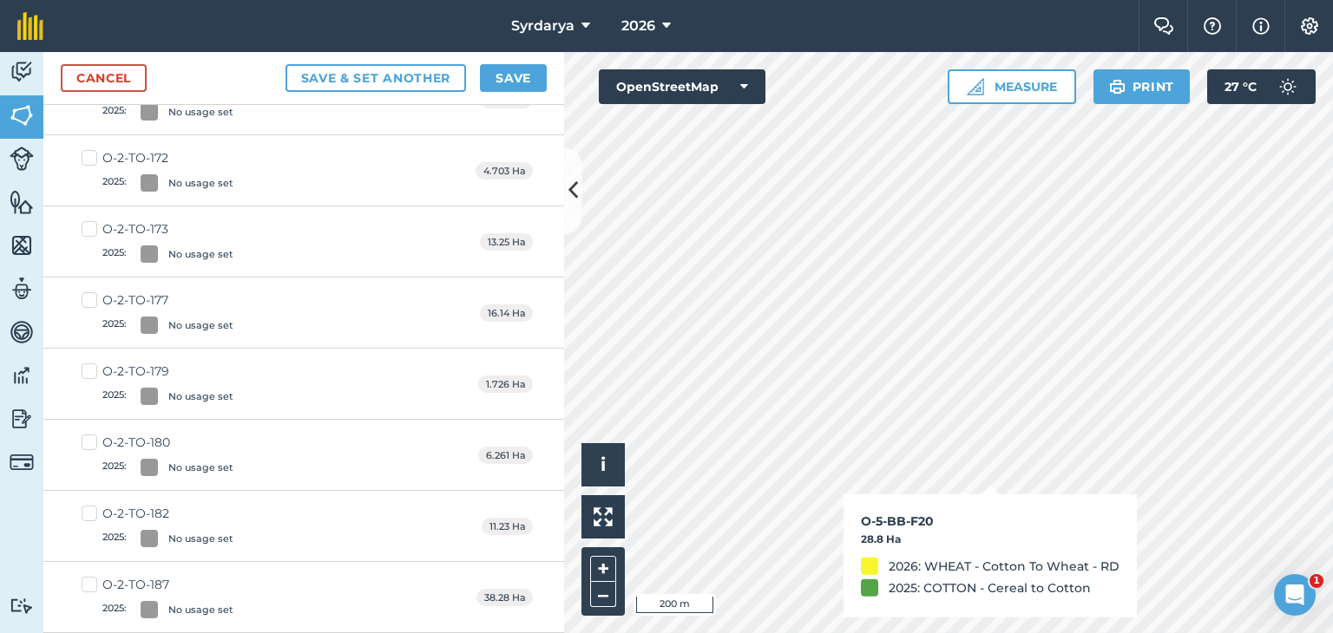
checkbox input "true"
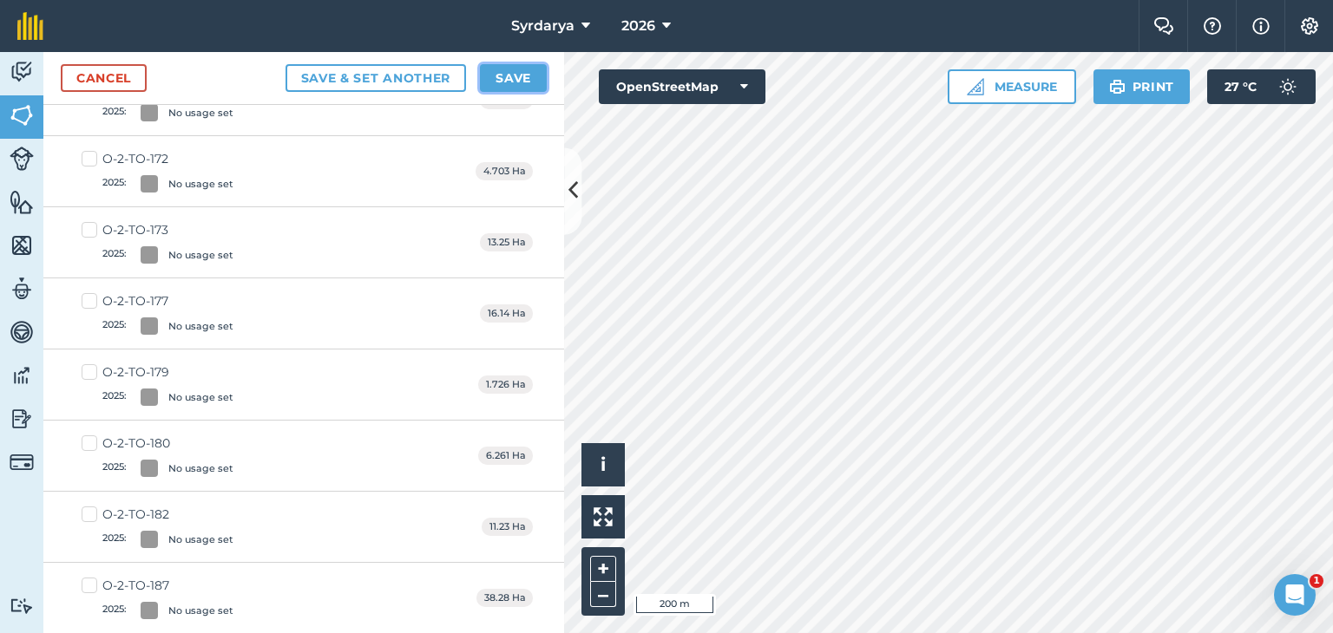
click at [511, 74] on button "Save" at bounding box center [513, 78] width 67 height 28
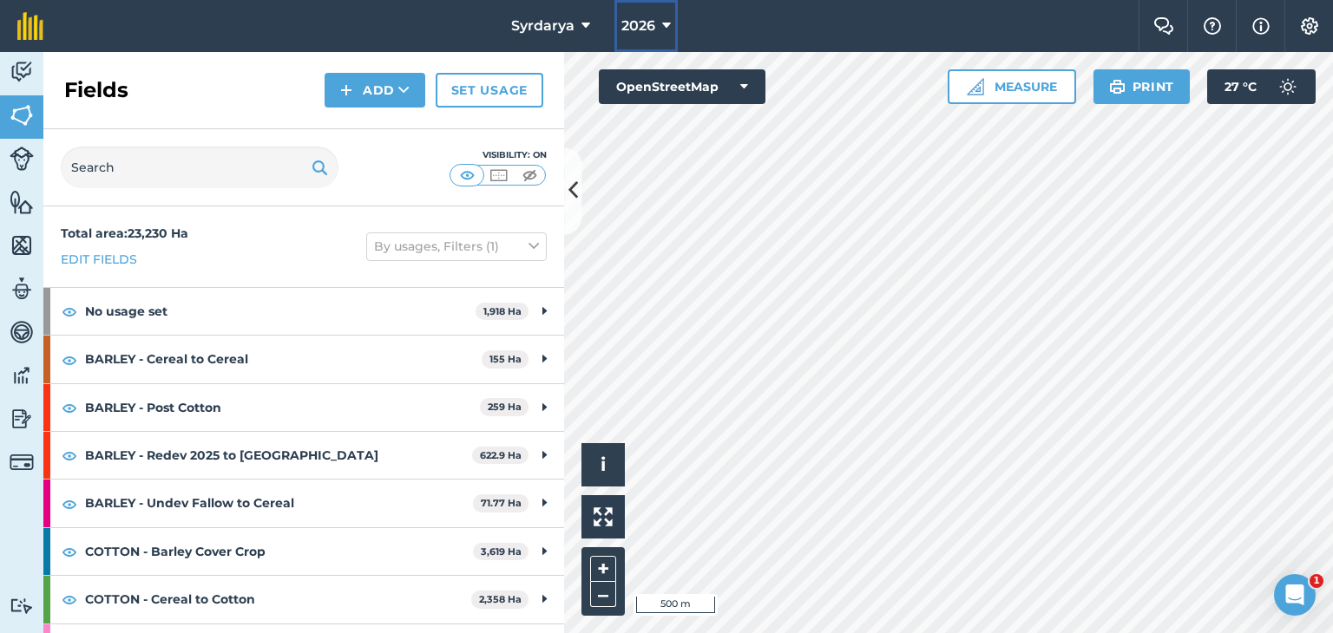
click at [646, 25] on span "2026" at bounding box center [638, 26] width 34 height 21
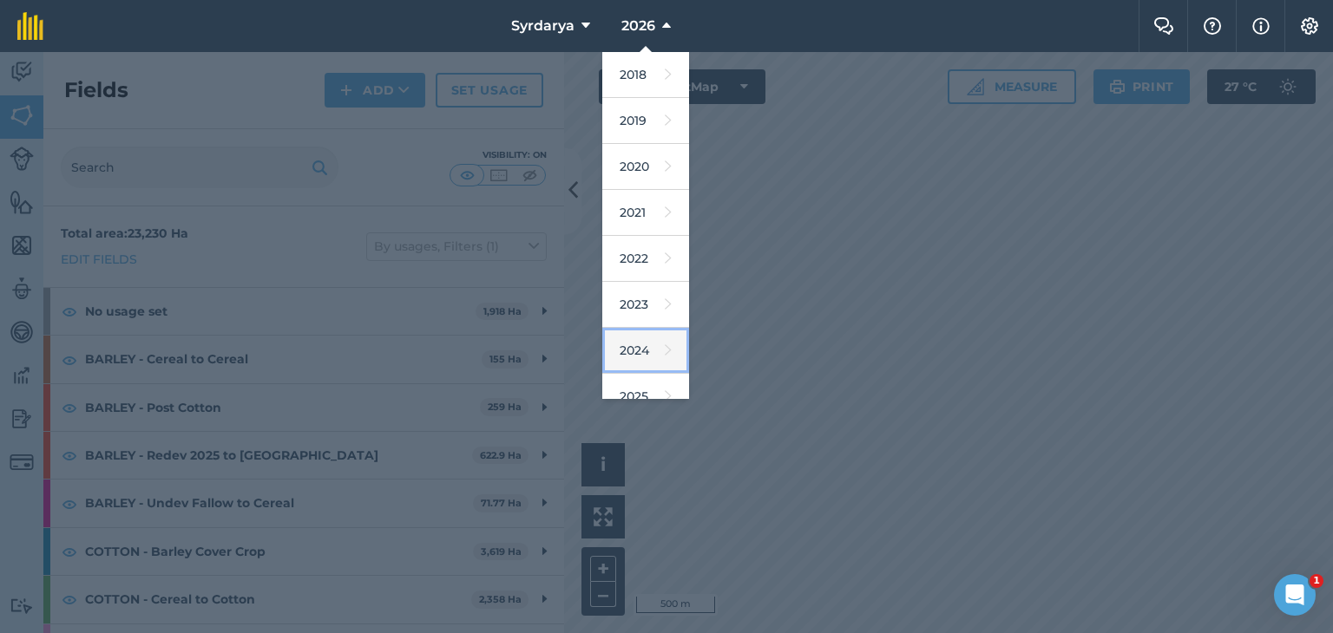
click at [639, 351] on link "2024" at bounding box center [645, 351] width 87 height 46
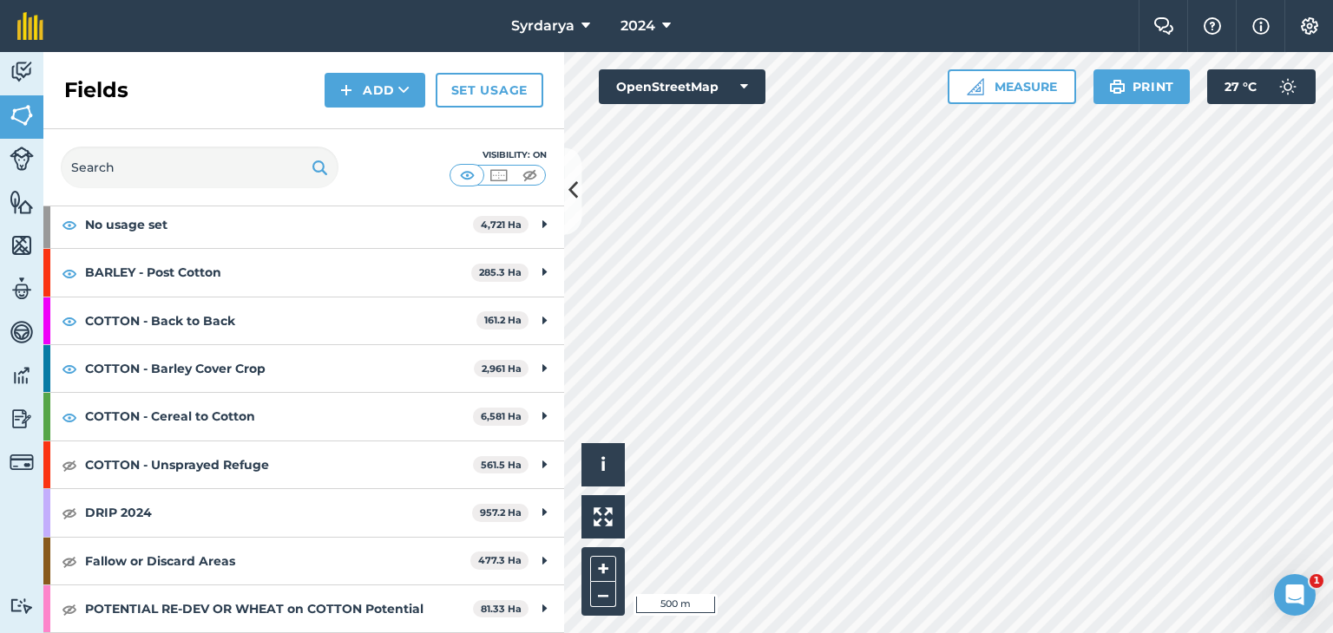
scroll to position [260, 0]
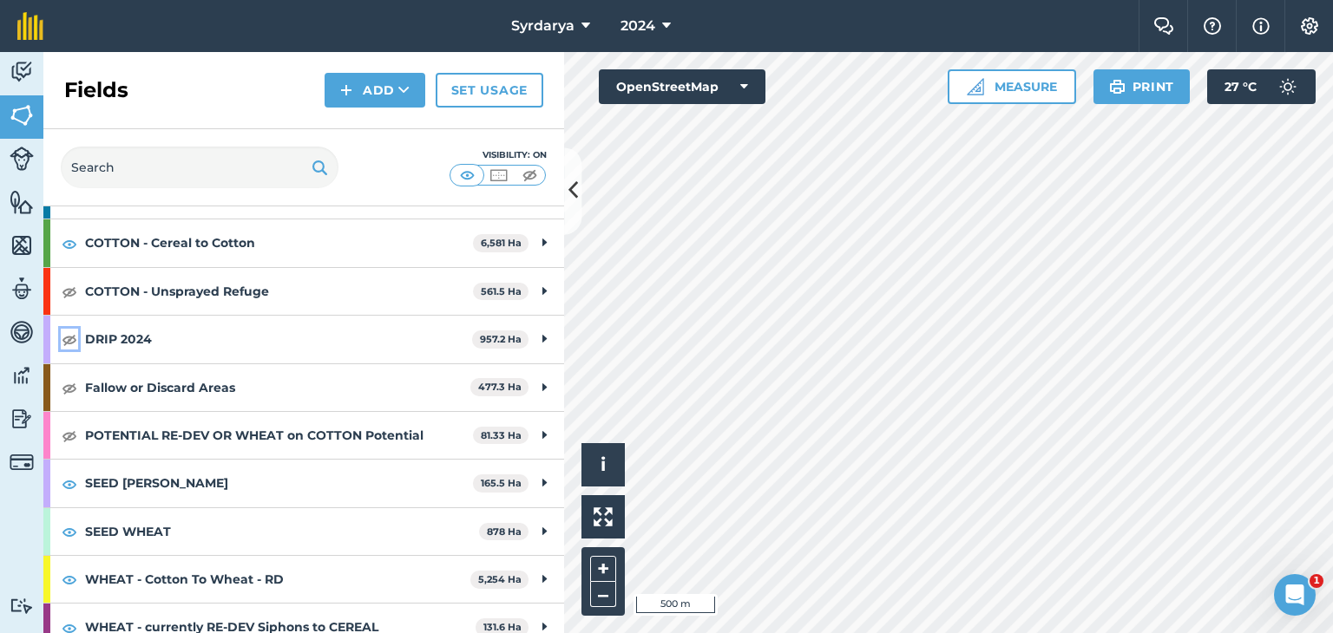
click at [69, 338] on img at bounding box center [70, 339] width 16 height 21
click at [70, 383] on img at bounding box center [70, 387] width 16 height 21
click at [69, 425] on img at bounding box center [70, 435] width 16 height 21
click at [69, 286] on img at bounding box center [70, 291] width 16 height 21
click at [628, 29] on span "2024" at bounding box center [637, 26] width 35 height 21
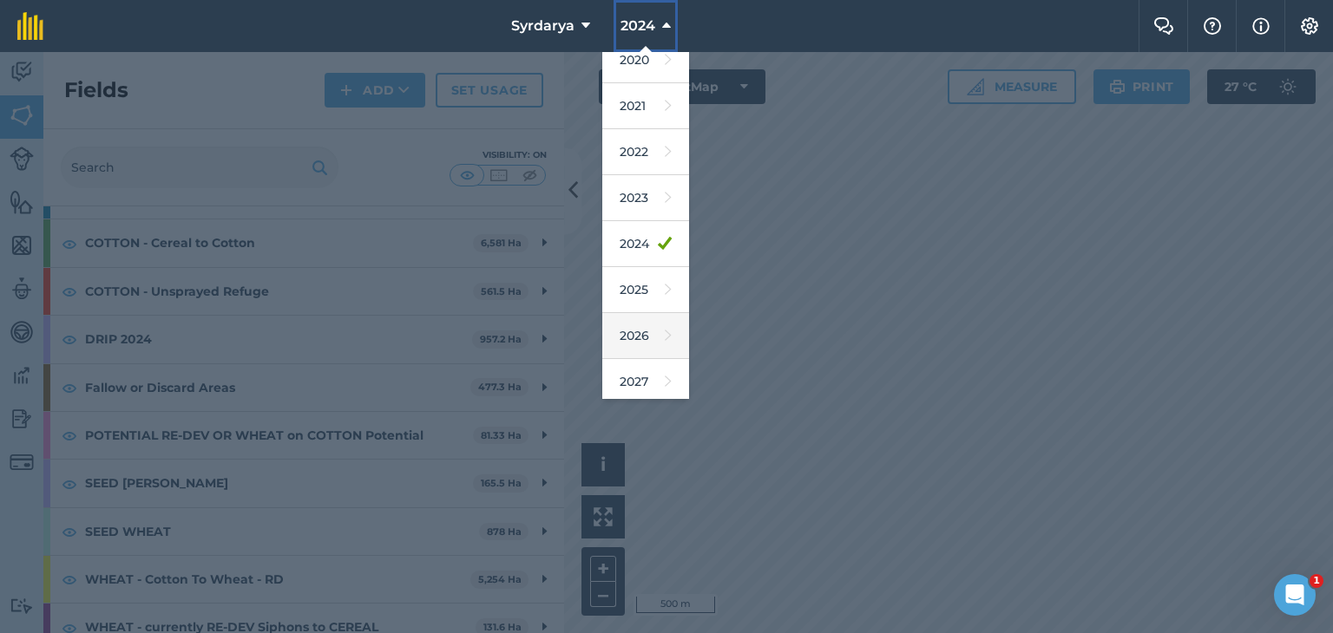
scroll to position [111, 0]
click at [629, 327] on link "2026" at bounding box center [645, 332] width 87 height 46
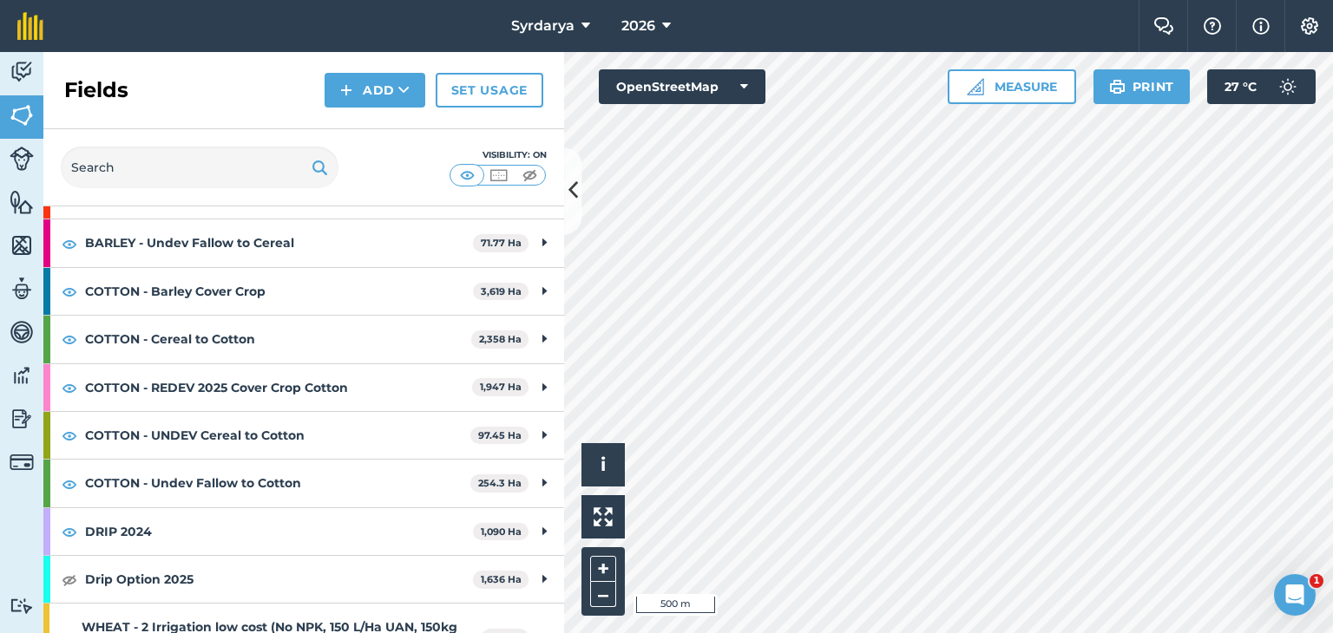
scroll to position [356, 0]
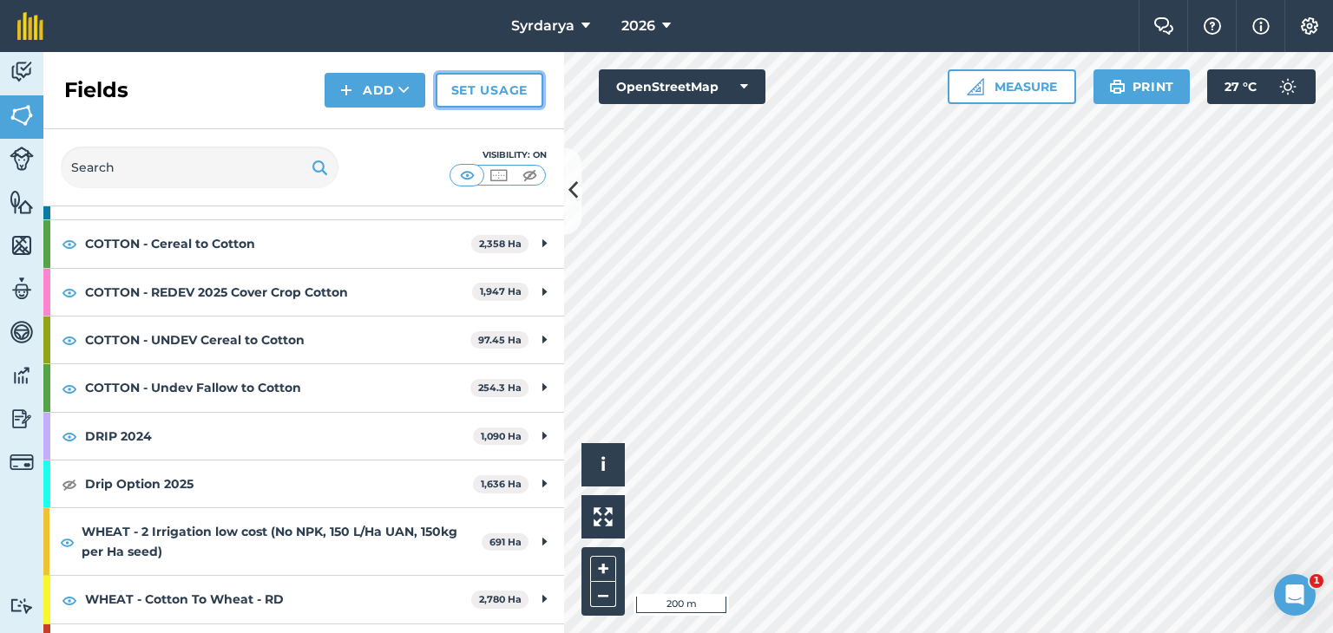
click at [496, 89] on link "Set usage" at bounding box center [490, 90] width 108 height 35
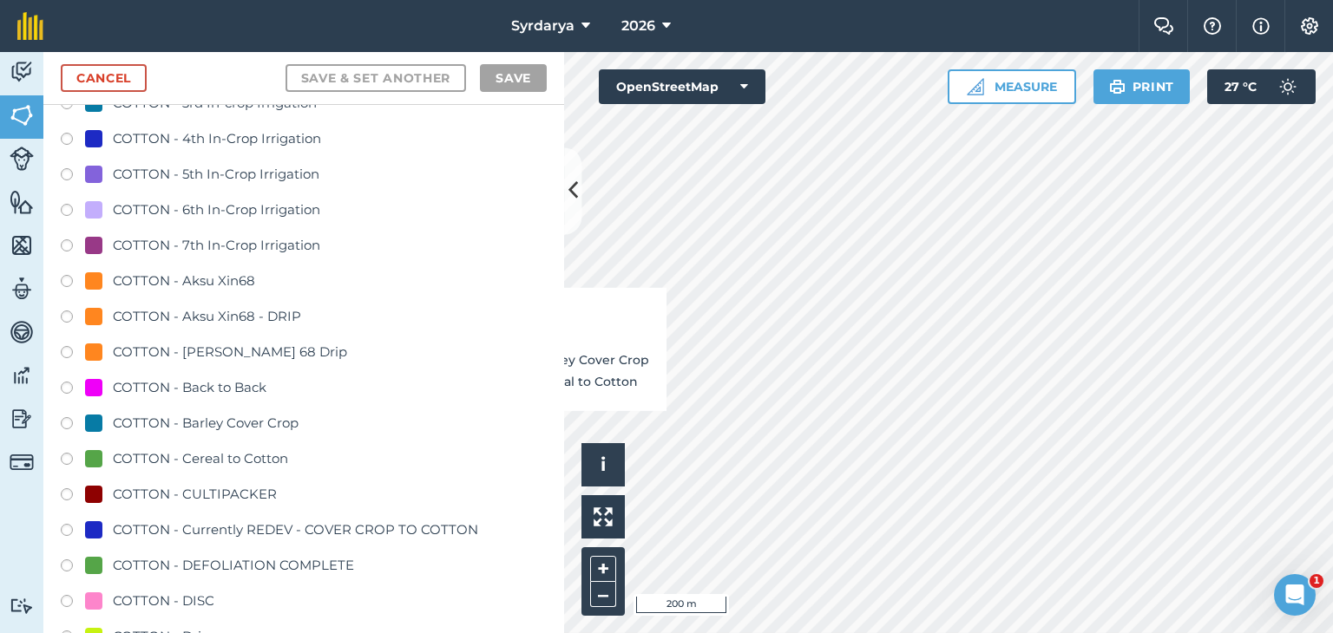
scroll to position [954, 0]
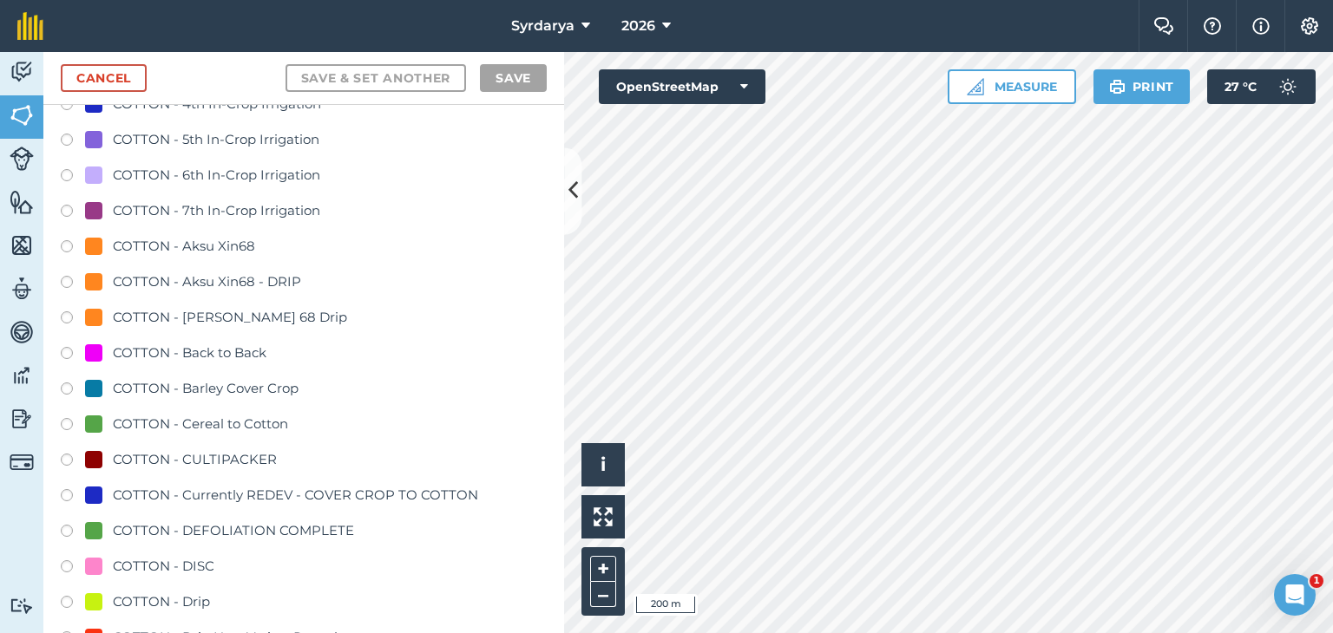
click at [66, 384] on label at bounding box center [73, 391] width 24 height 17
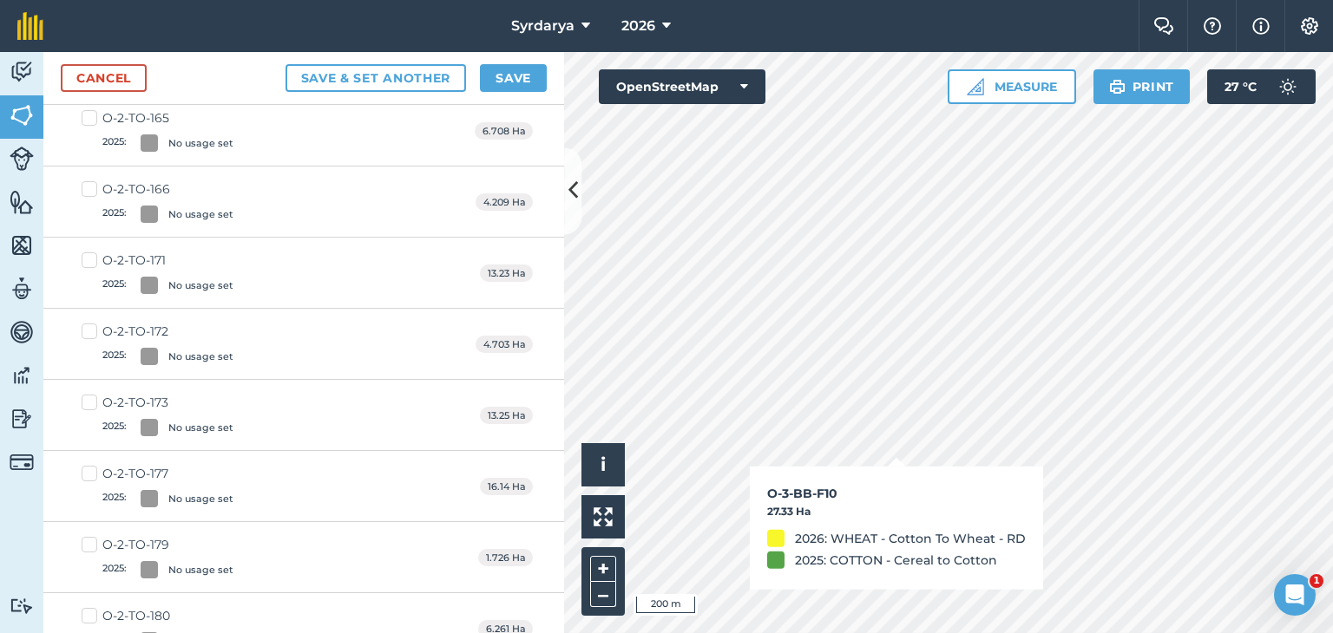
checkbox input "true"
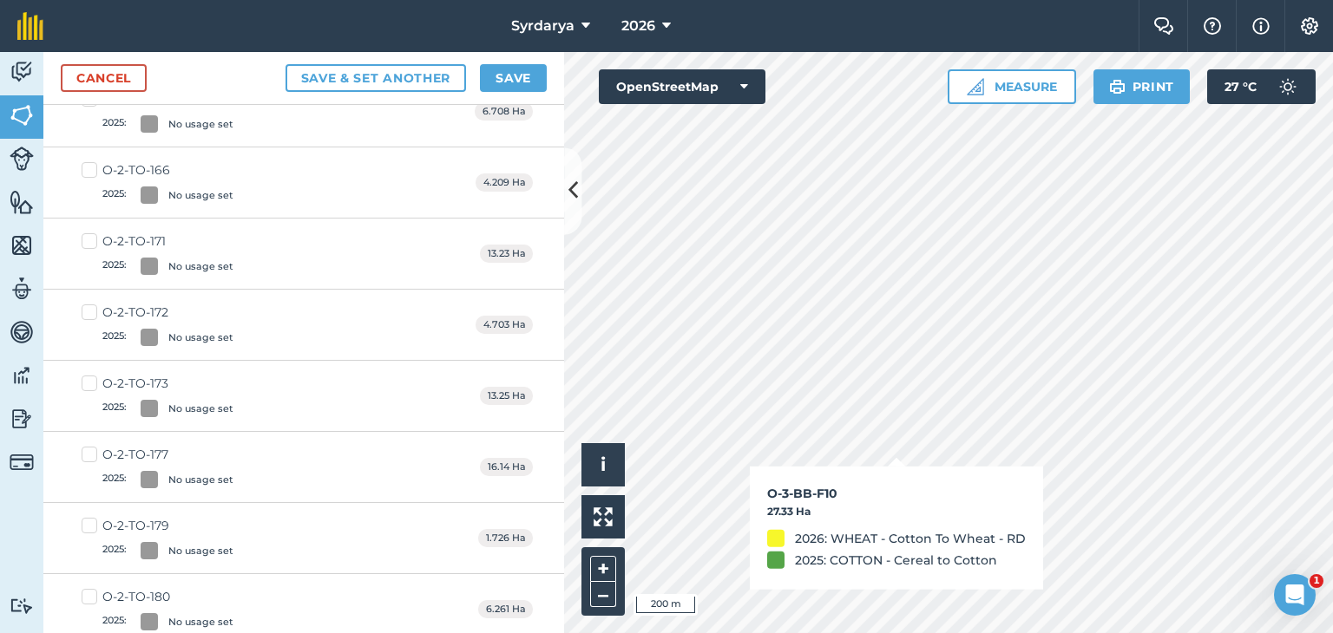
scroll to position [935, 0]
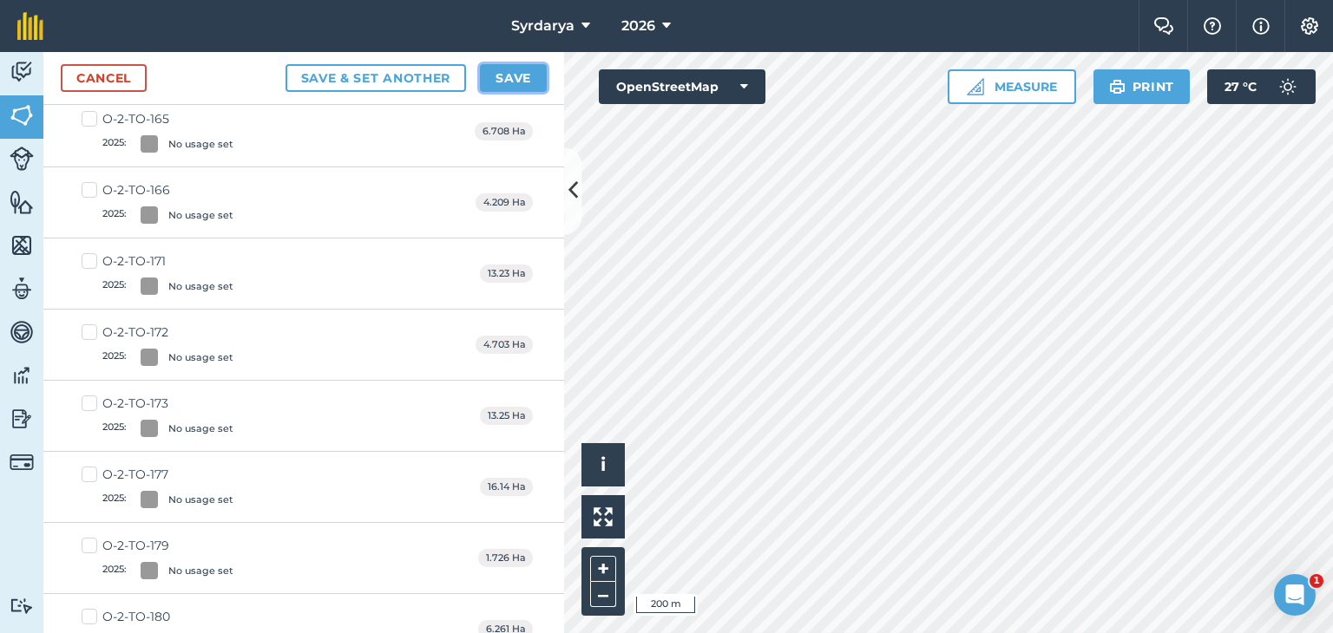
click at [507, 70] on button "Save" at bounding box center [513, 78] width 67 height 28
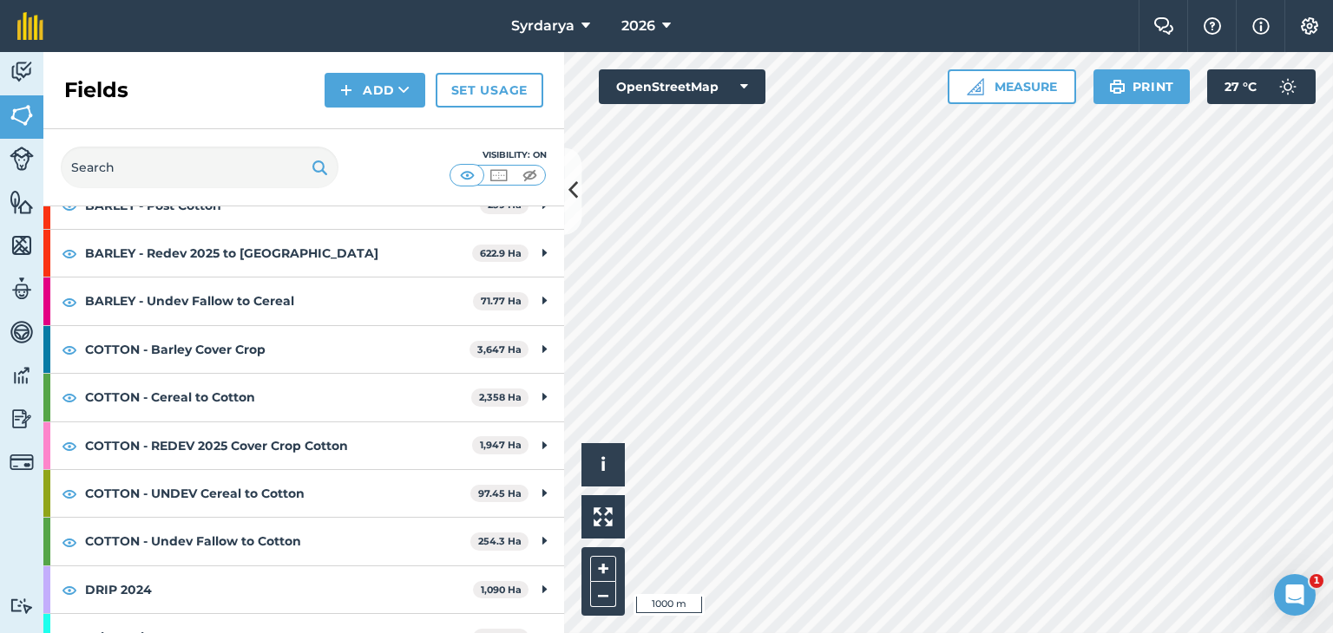
scroll to position [174, 0]
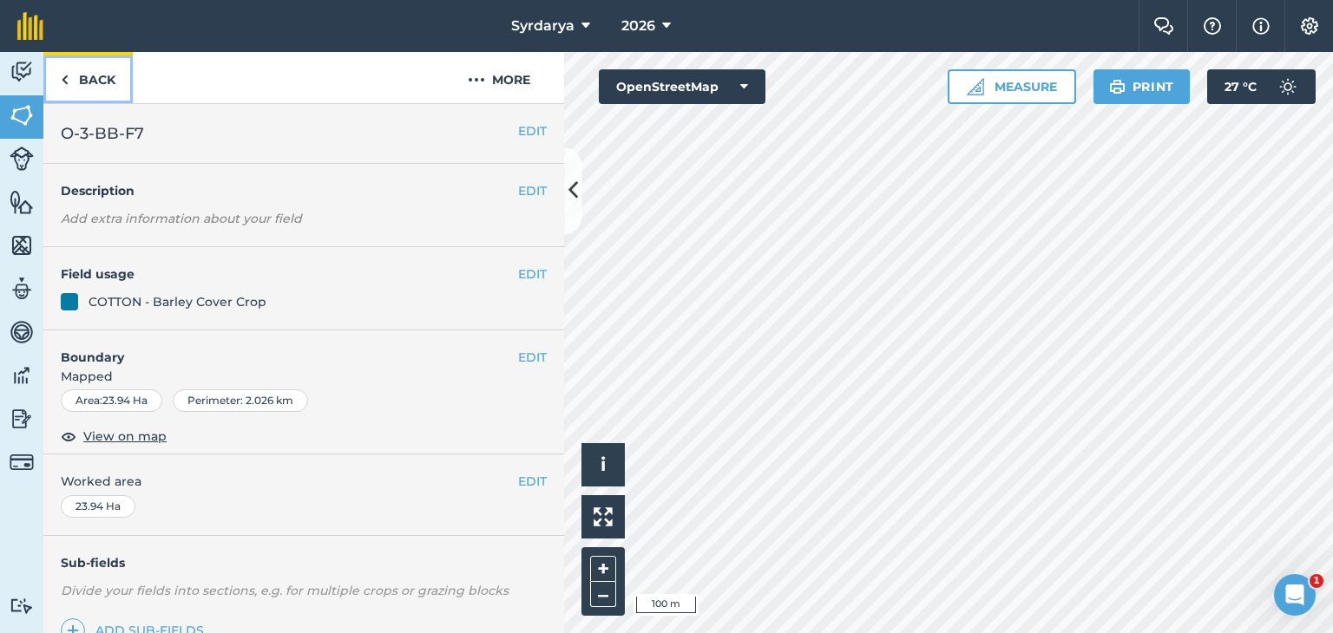
click at [68, 85] on img at bounding box center [65, 79] width 8 height 21
